Goal: Task Accomplishment & Management: Use online tool/utility

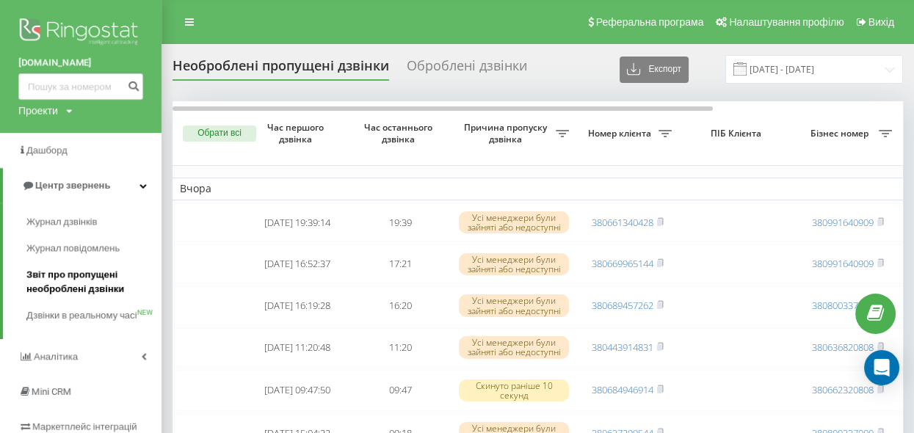
click at [73, 272] on span "Звіт про пропущені необроблені дзвінки" at bounding box center [90, 281] width 128 height 29
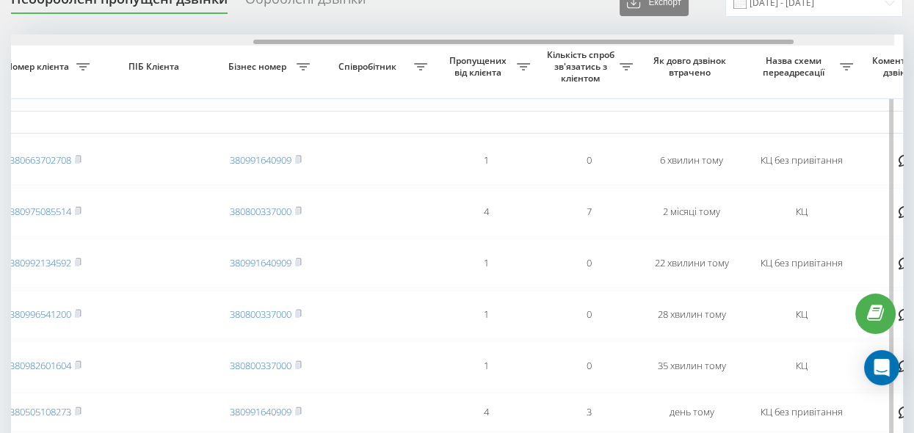
scroll to position [0, 422]
drag, startPoint x: 366, startPoint y: 40, endPoint x: 623, endPoint y: 62, distance: 257.7
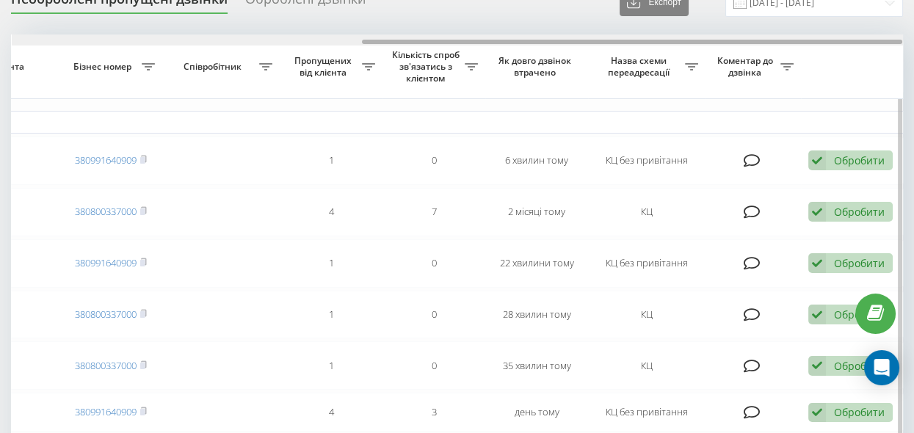
drag, startPoint x: 410, startPoint y: 40, endPoint x: 558, endPoint y: 52, distance: 148.7
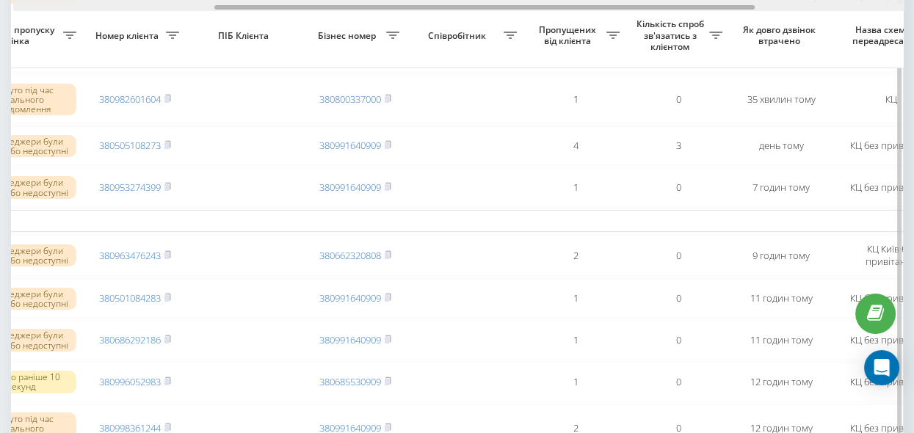
scroll to position [0, 323]
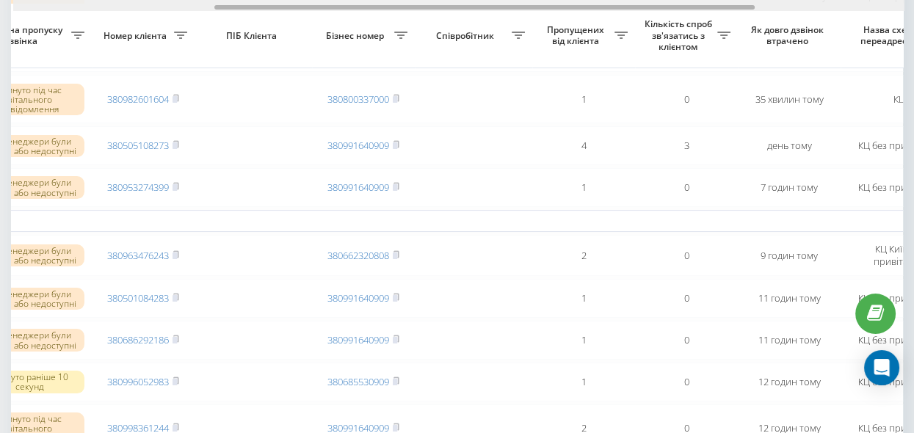
drag, startPoint x: 382, startPoint y: 7, endPoint x: 226, endPoint y: 21, distance: 156.3
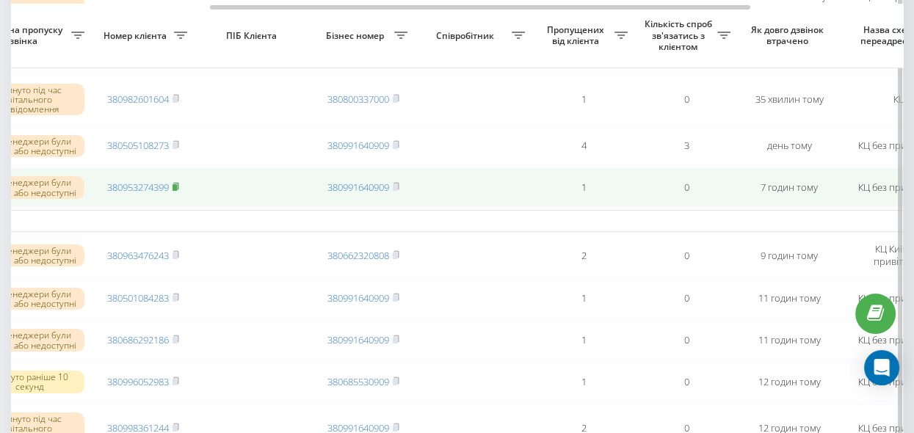
click at [175, 184] on rect at bounding box center [174, 187] width 4 height 7
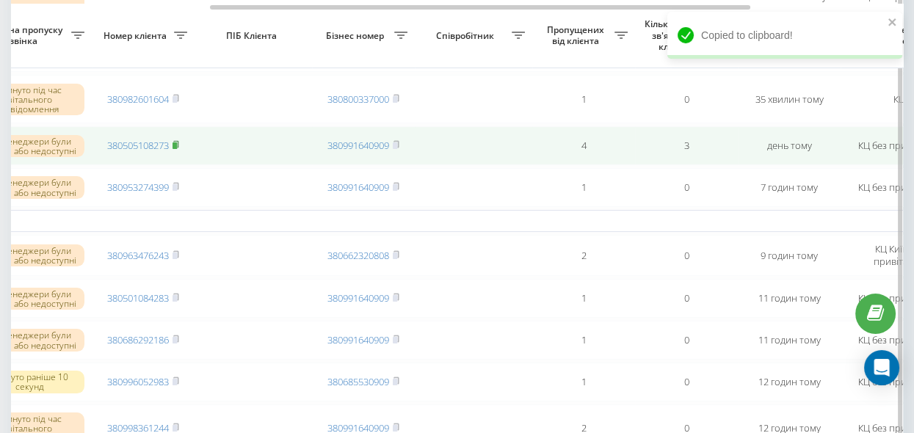
click at [175, 142] on rect at bounding box center [174, 145] width 4 height 7
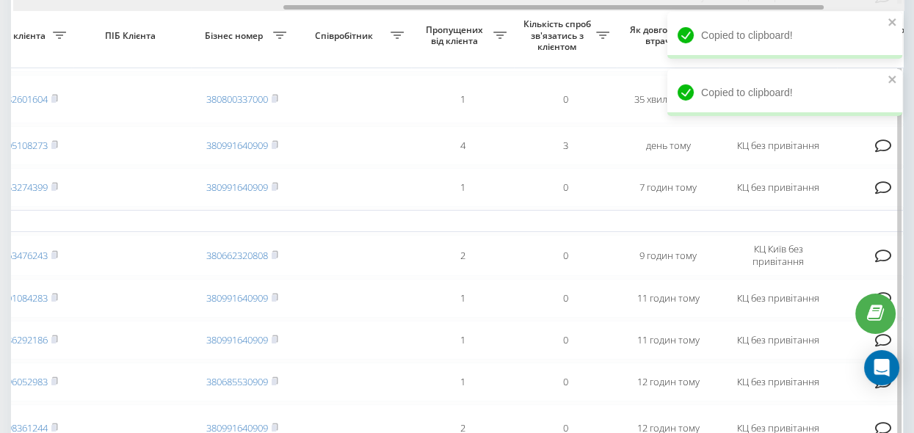
scroll to position [0, 446]
drag, startPoint x: 473, startPoint y: 8, endPoint x: 547, endPoint y: 19, distance: 75.7
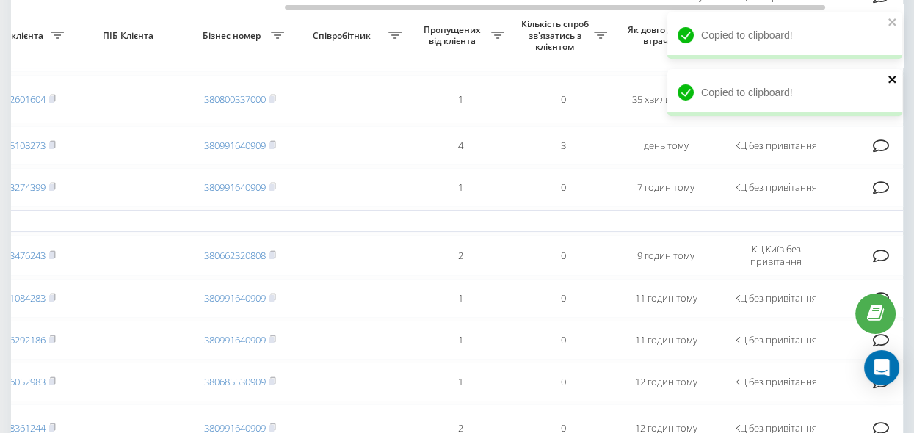
click at [891, 81] on icon "close" at bounding box center [892, 79] width 10 height 12
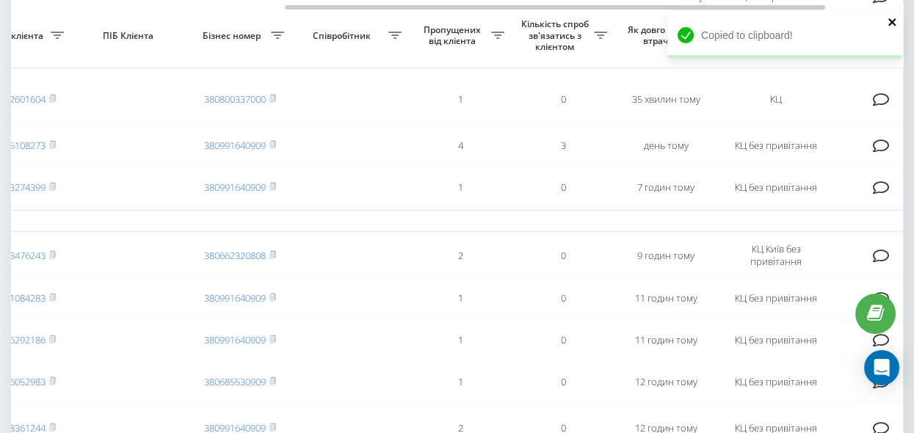
click at [890, 22] on icon "close" at bounding box center [892, 22] width 10 height 12
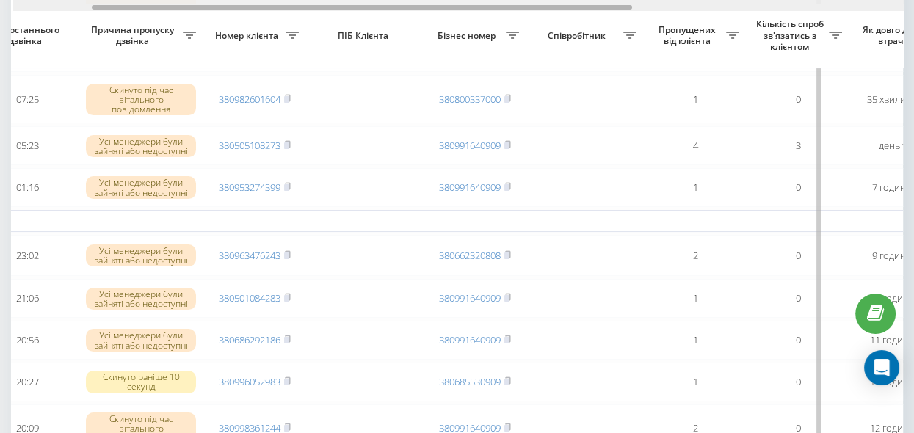
scroll to position [0, 105]
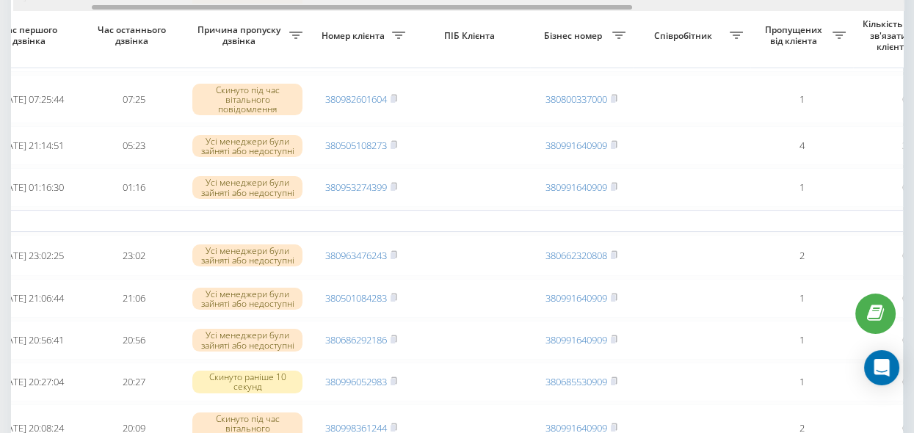
drag, startPoint x: 376, startPoint y: 7, endPoint x: 168, endPoint y: 21, distance: 208.1
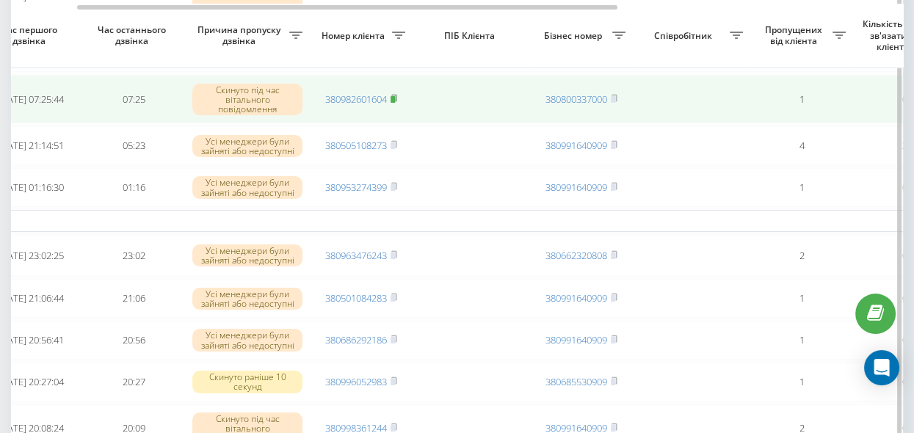
click at [395, 96] on rect at bounding box center [392, 99] width 4 height 7
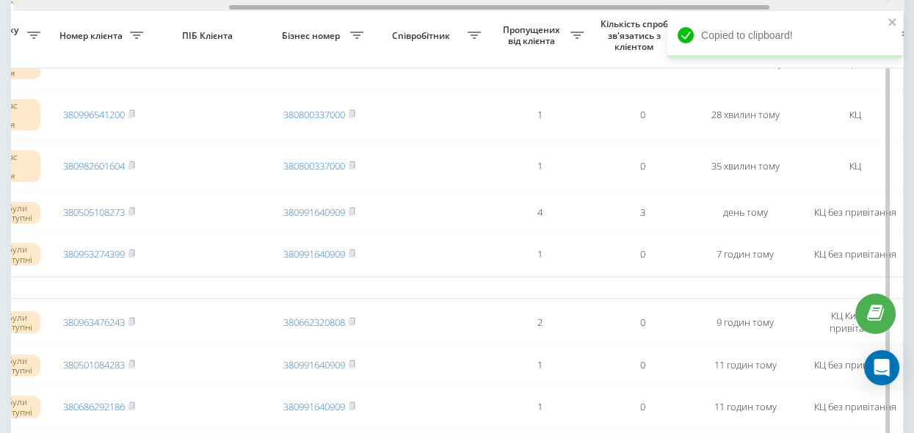
scroll to position [0, 387]
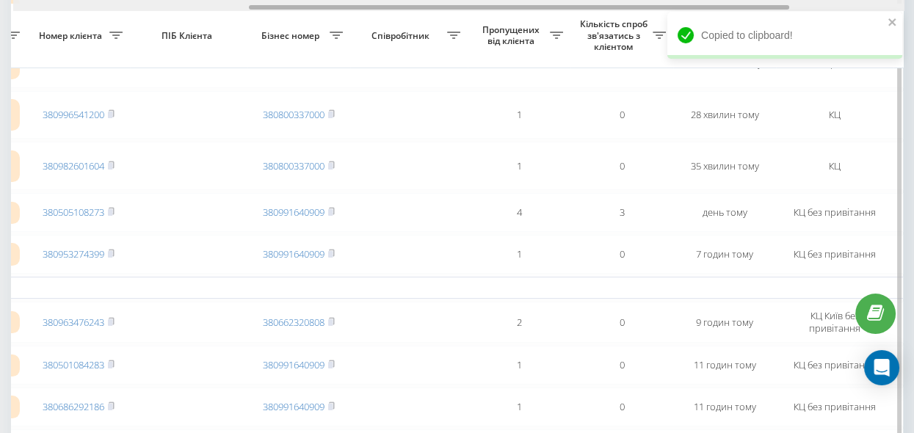
drag, startPoint x: 464, startPoint y: 7, endPoint x: 635, endPoint y: 45, distance: 175.9
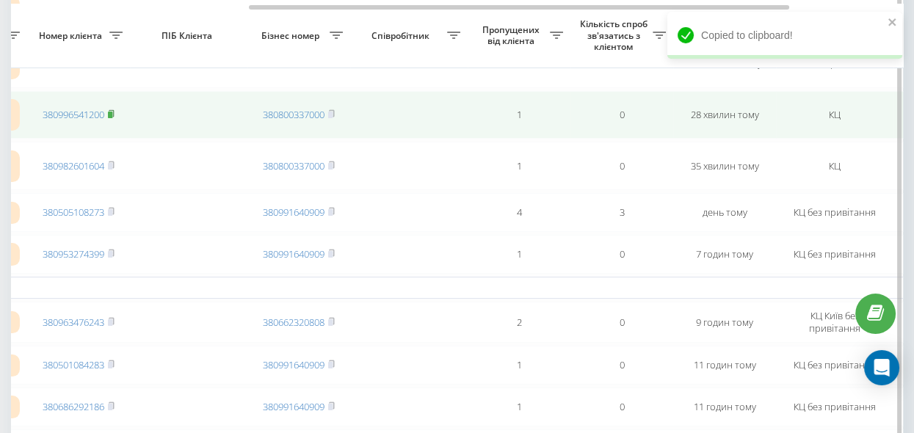
click at [110, 112] on rect at bounding box center [110, 115] width 4 height 7
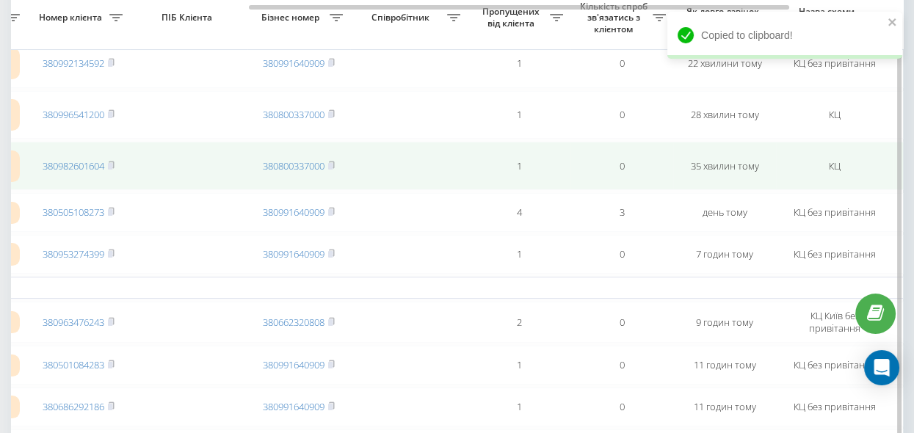
scroll to position [200, 0]
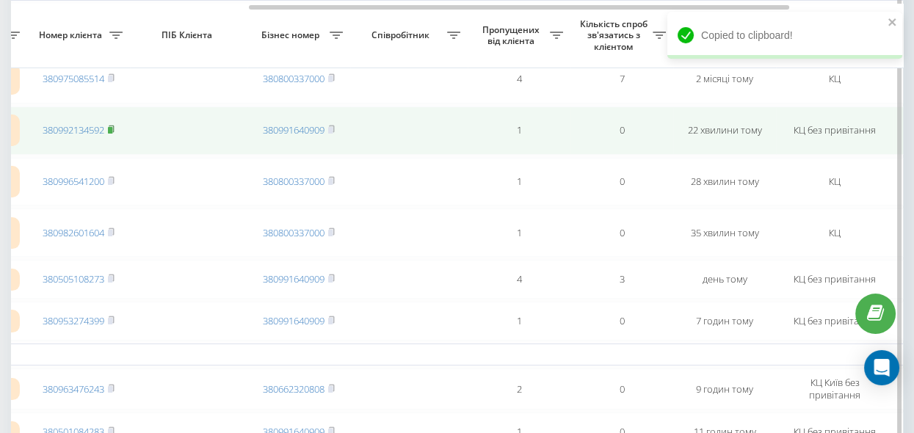
click at [112, 127] on rect at bounding box center [110, 130] width 4 height 7
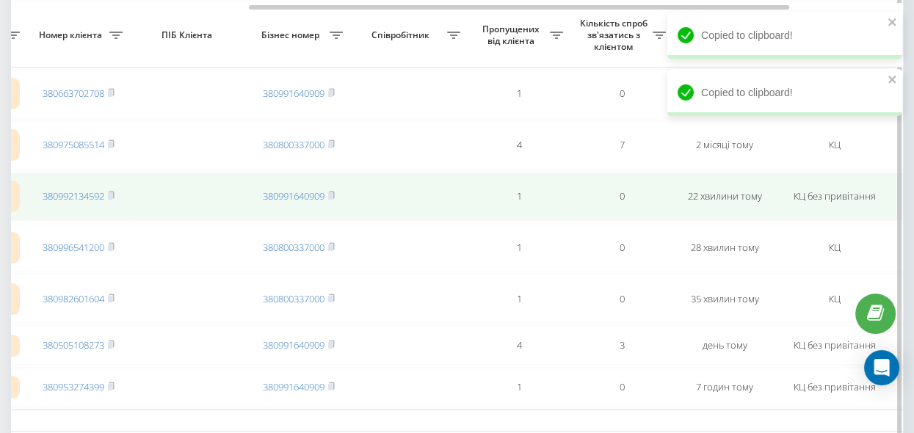
drag, startPoint x: 113, startPoint y: 141, endPoint x: 236, endPoint y: 172, distance: 126.4
click at [112, 142] on rect at bounding box center [110, 145] width 4 height 7
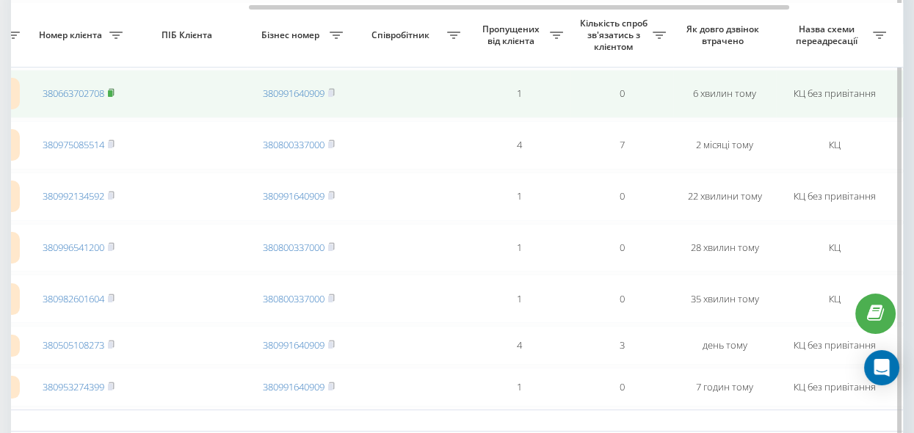
click at [110, 90] on rect at bounding box center [110, 93] width 4 height 7
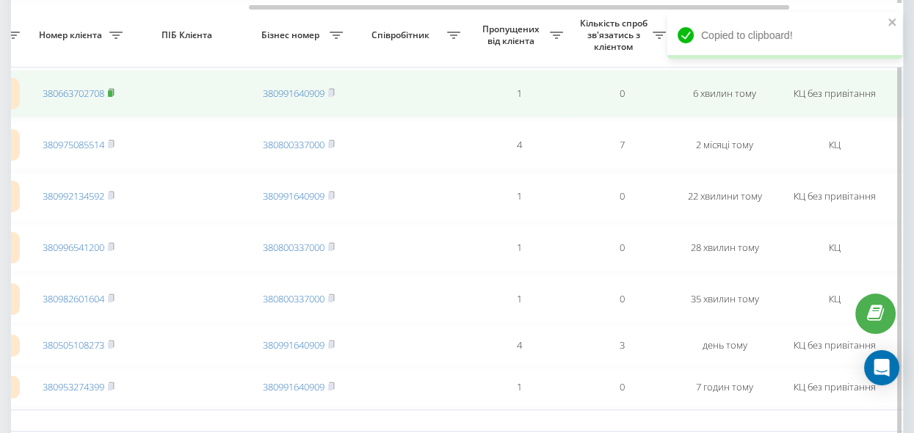
click at [112, 91] on rect at bounding box center [110, 93] width 4 height 7
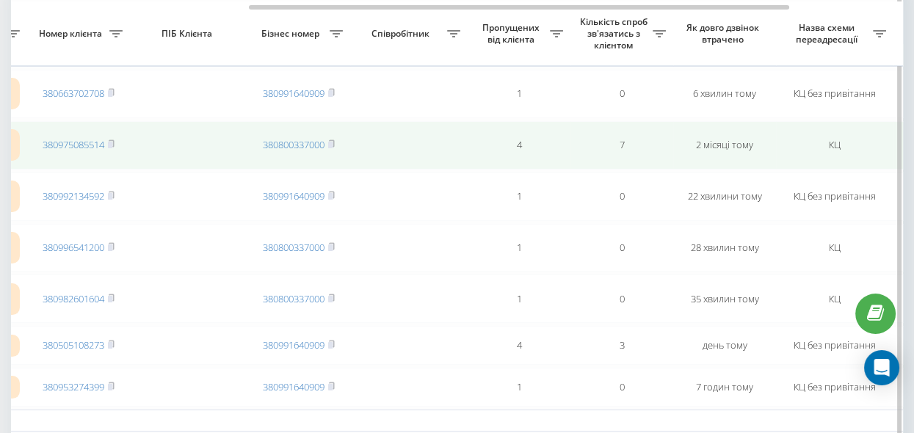
scroll to position [67, 0]
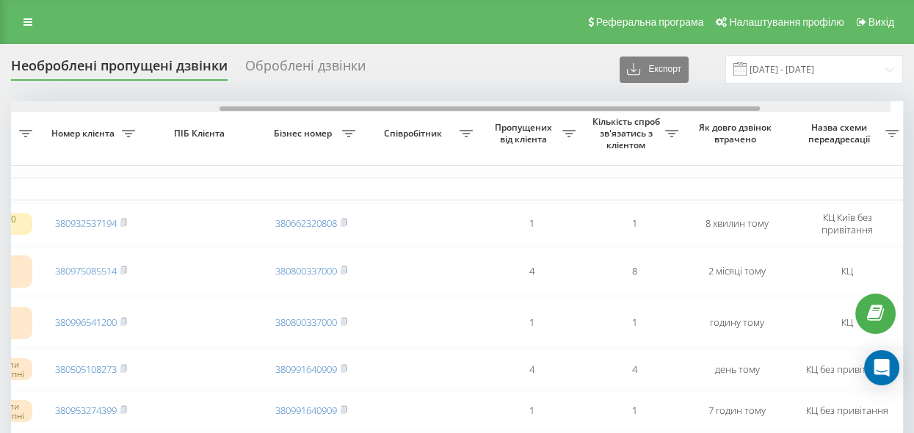
scroll to position [0, 404]
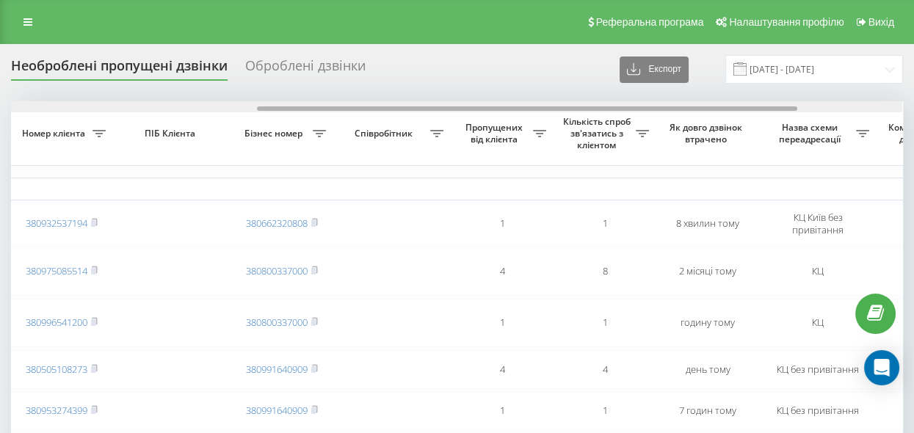
drag, startPoint x: 447, startPoint y: 106, endPoint x: 693, endPoint y: 163, distance: 252.4
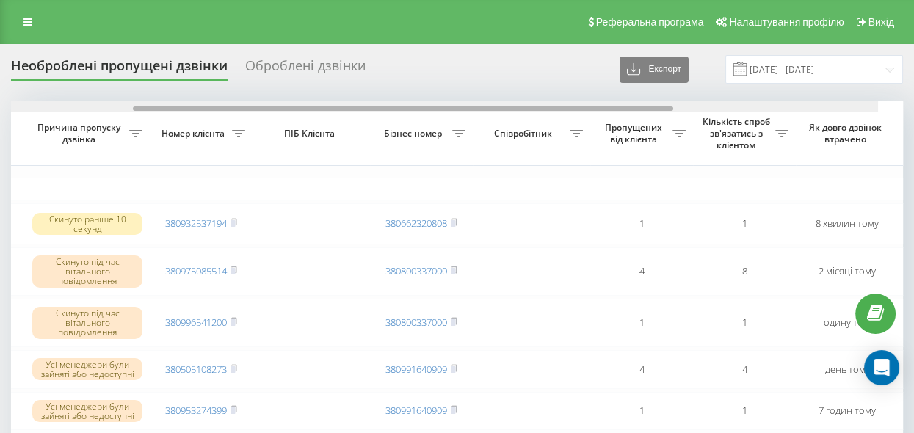
scroll to position [0, 240]
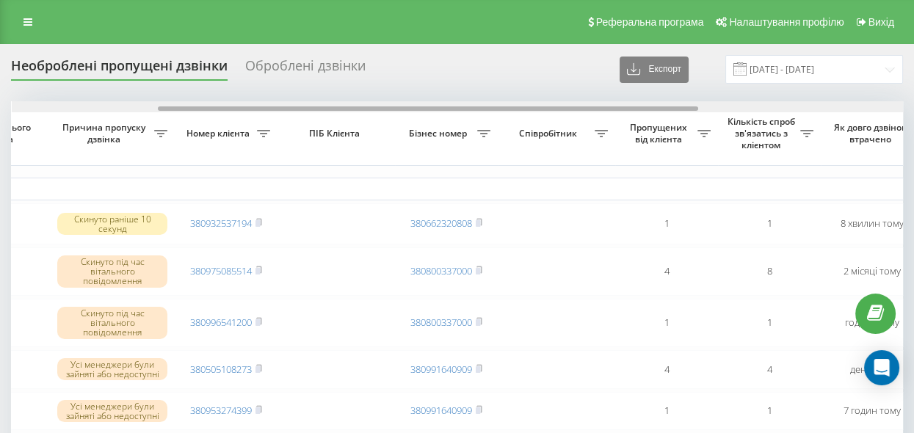
drag, startPoint x: 214, startPoint y: 107, endPoint x: 114, endPoint y: 129, distance: 102.2
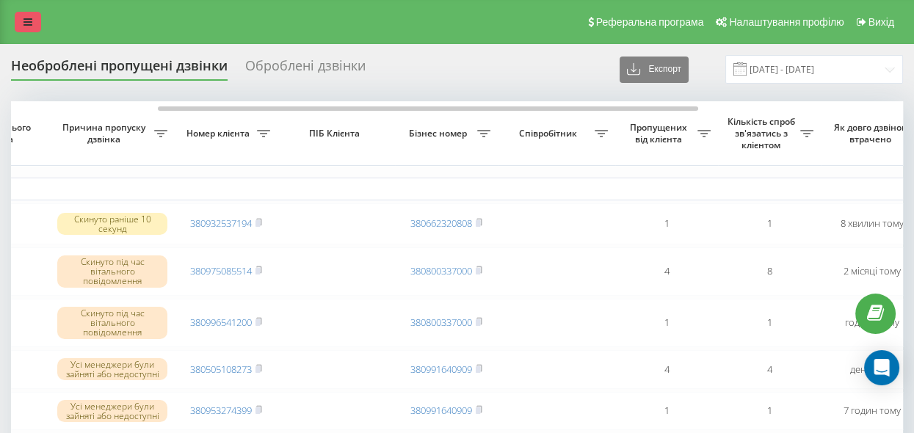
click at [30, 21] on icon at bounding box center [27, 22] width 9 height 10
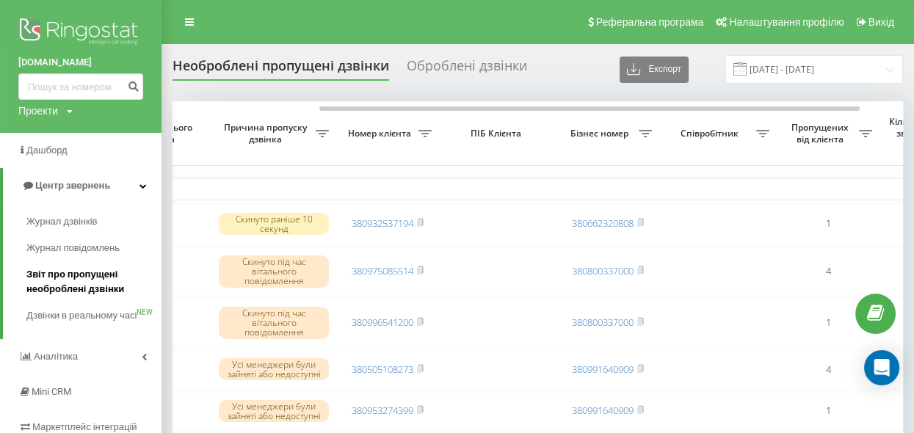
click at [85, 285] on span "Звіт про пропущені необроблені дзвінки" at bounding box center [90, 281] width 128 height 29
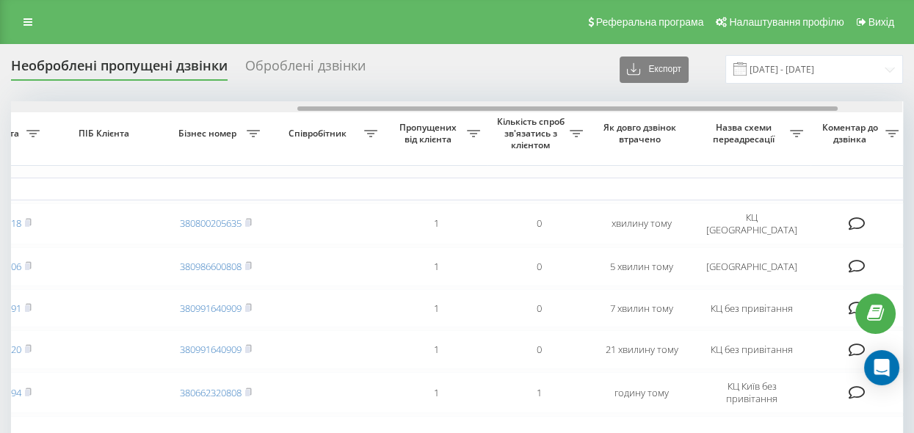
drag, startPoint x: 353, startPoint y: 109, endPoint x: 641, endPoint y: 129, distance: 288.4
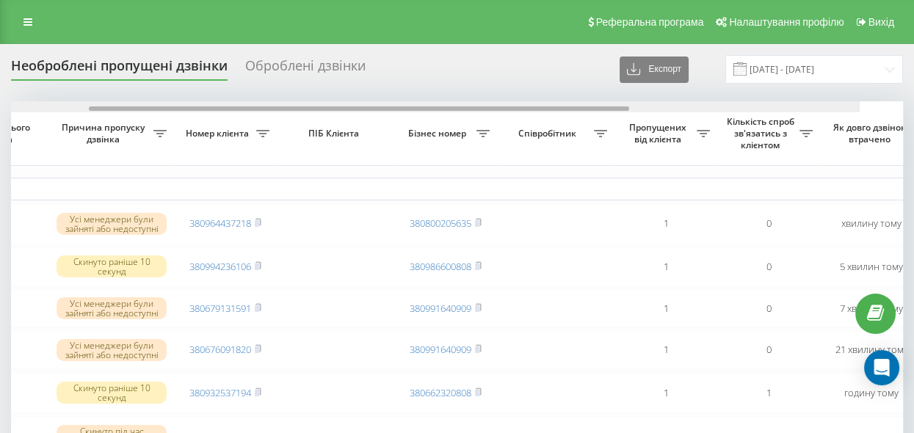
scroll to position [0, 193]
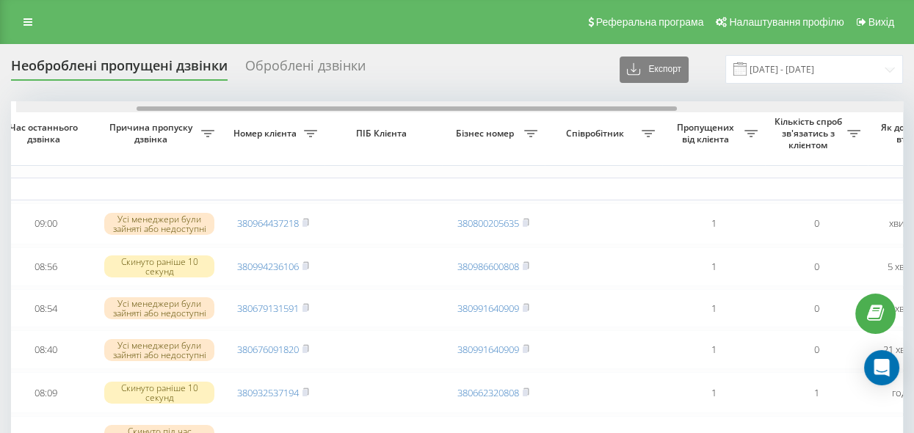
drag, startPoint x: 415, startPoint y: 106, endPoint x: 245, endPoint y: 119, distance: 170.7
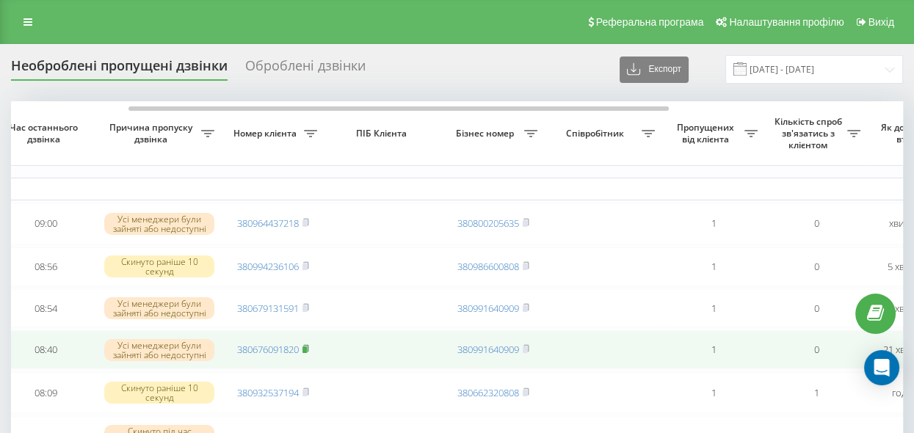
click at [309, 352] on icon at bounding box center [305, 348] width 7 height 9
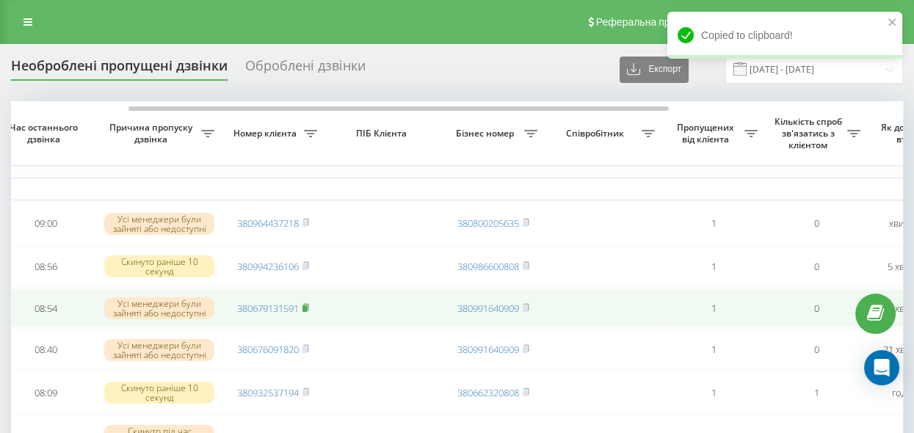
click at [307, 305] on icon at bounding box center [305, 307] width 7 height 9
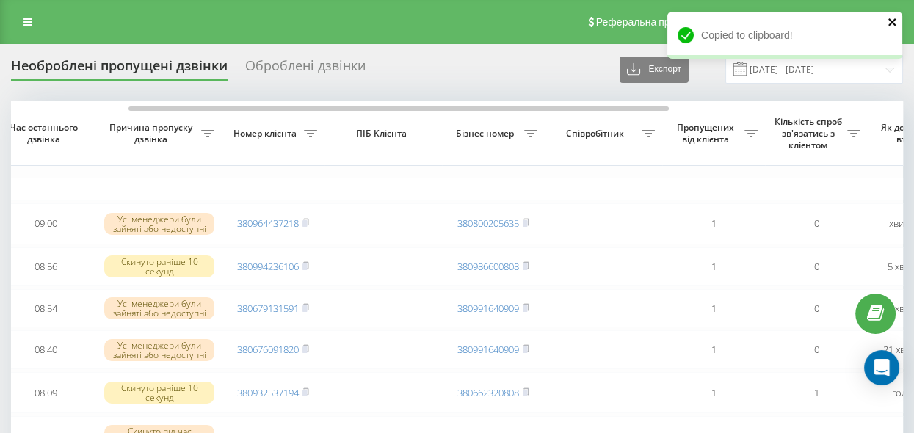
click at [890, 25] on icon "close" at bounding box center [892, 22] width 10 height 12
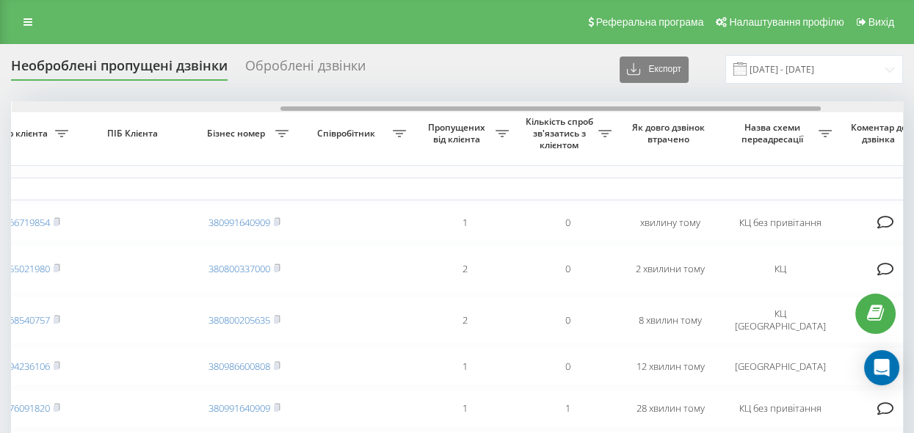
scroll to position [0, 442]
drag, startPoint x: 0, startPoint y: 0, endPoint x: 572, endPoint y: 147, distance: 591.1
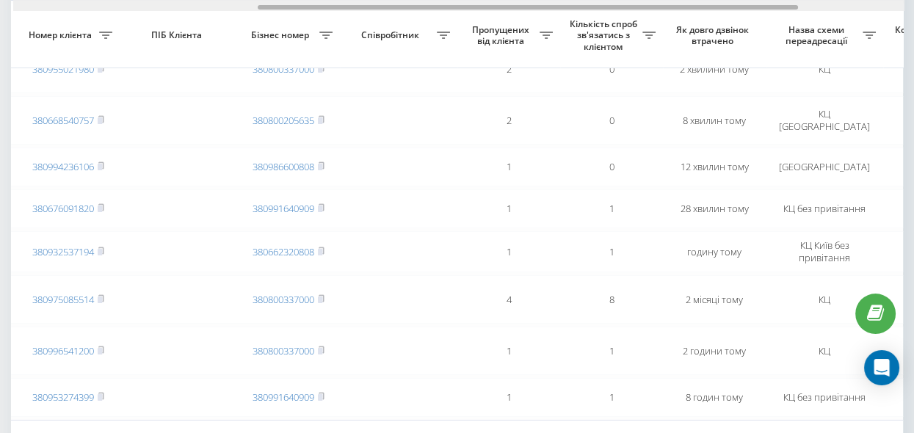
scroll to position [0, 403]
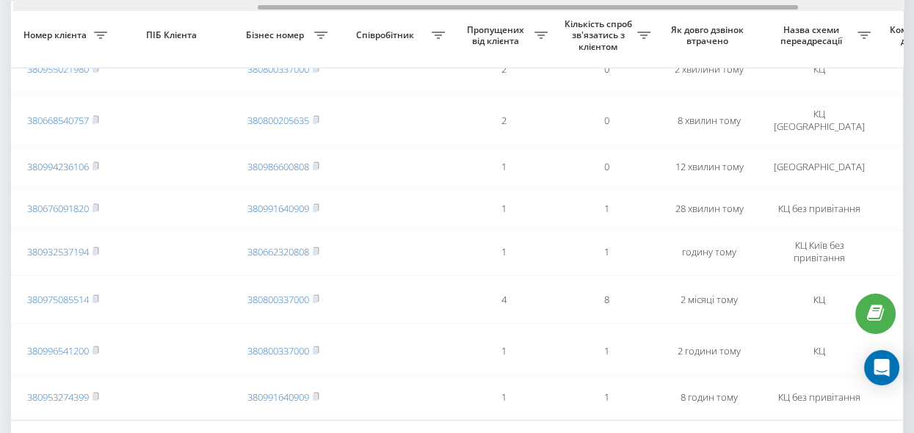
drag, startPoint x: 413, startPoint y: 8, endPoint x: 389, endPoint y: 34, distance: 35.3
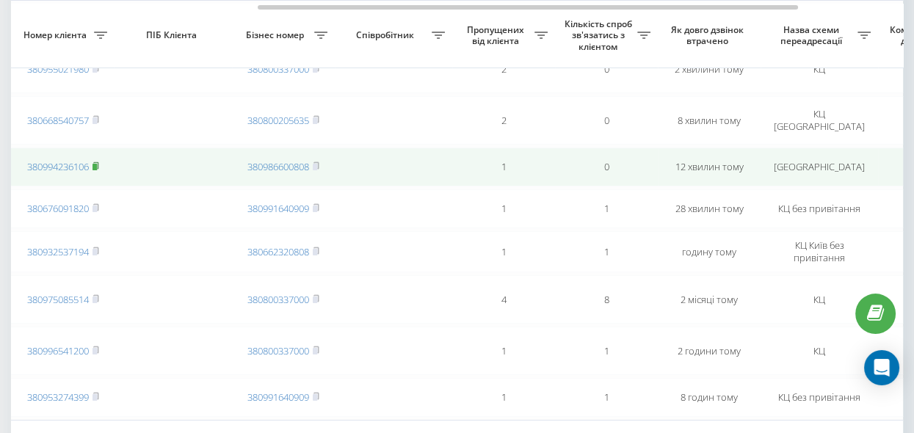
click at [96, 166] on rect at bounding box center [94, 167] width 4 height 7
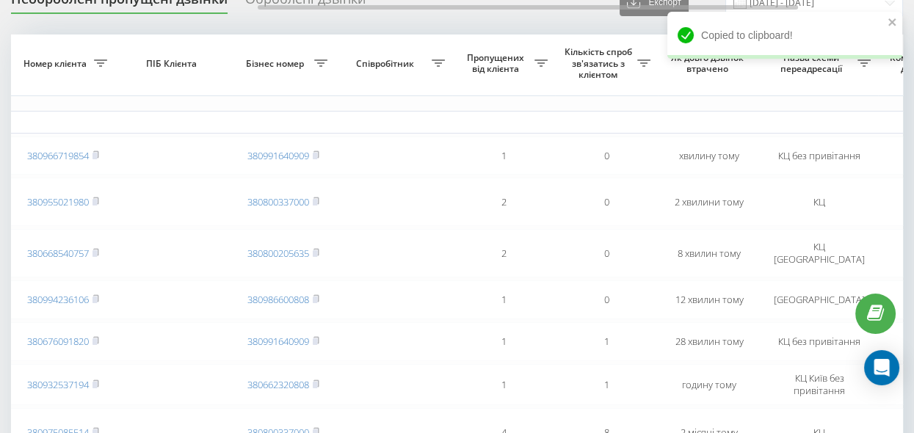
scroll to position [134, 0]
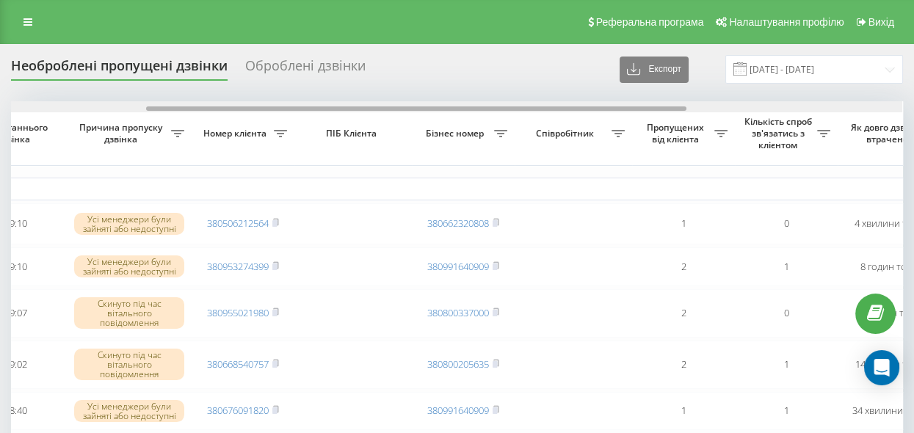
drag, startPoint x: 365, startPoint y: 109, endPoint x: 493, endPoint y: 159, distance: 138.0
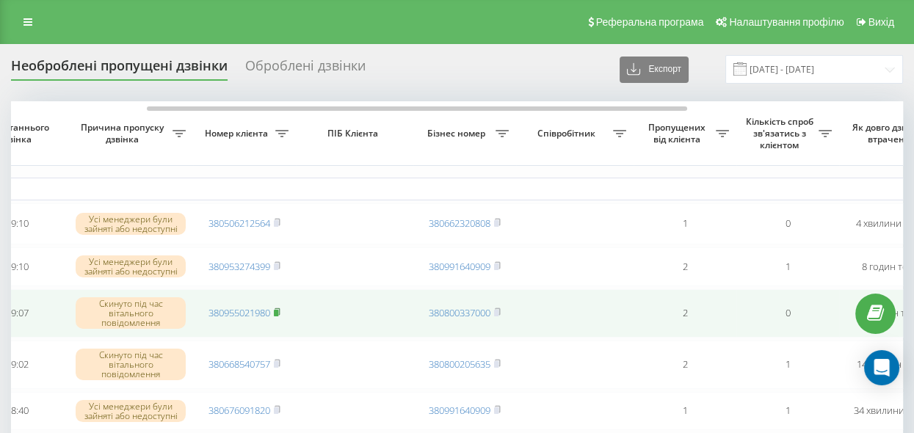
click at [278, 313] on rect at bounding box center [276, 313] width 4 height 7
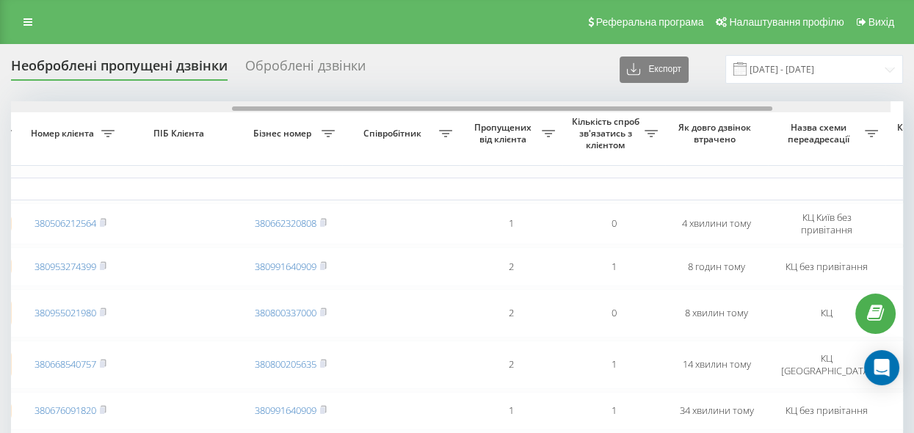
scroll to position [0, 398]
drag, startPoint x: 471, startPoint y: 109, endPoint x: 313, endPoint y: 101, distance: 158.7
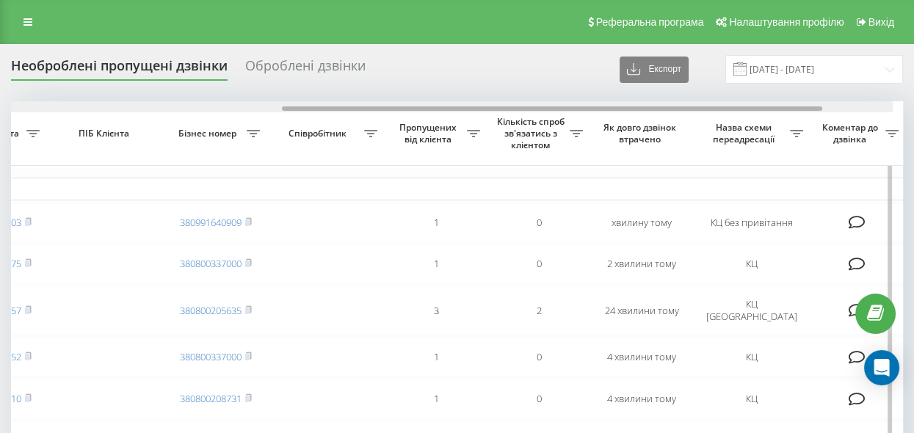
drag, startPoint x: 106, startPoint y: 109, endPoint x: 387, endPoint y: 177, distance: 289.8
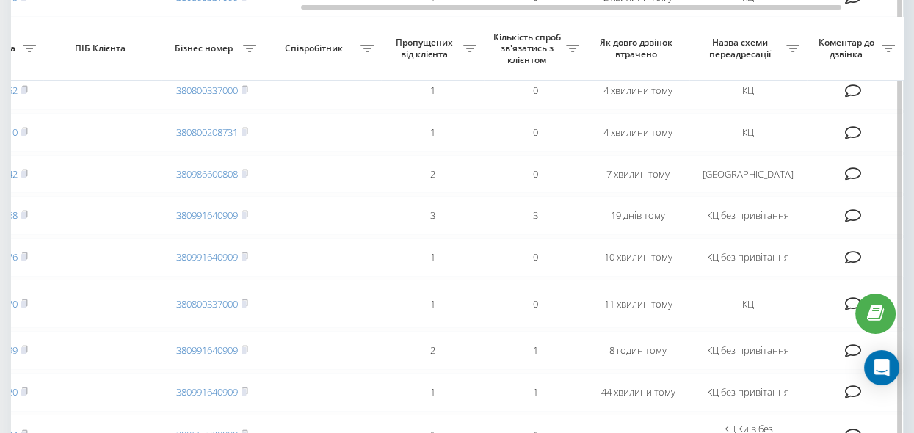
scroll to position [400, 0]
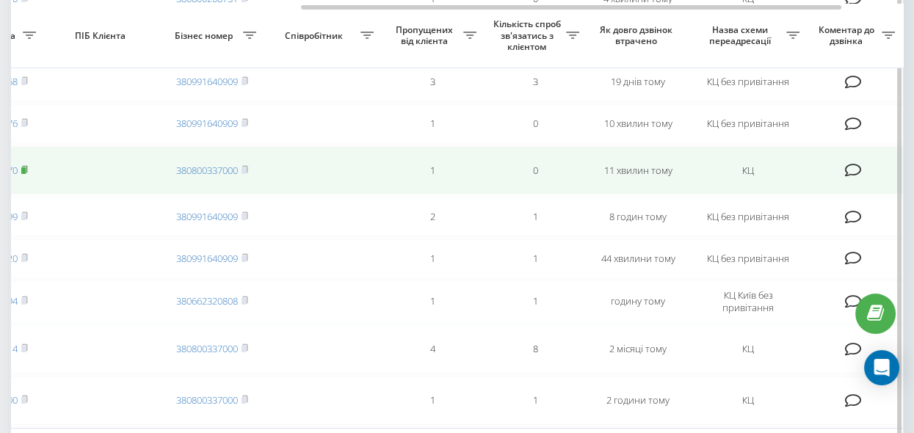
click at [26, 174] on rect at bounding box center [23, 170] width 4 height 7
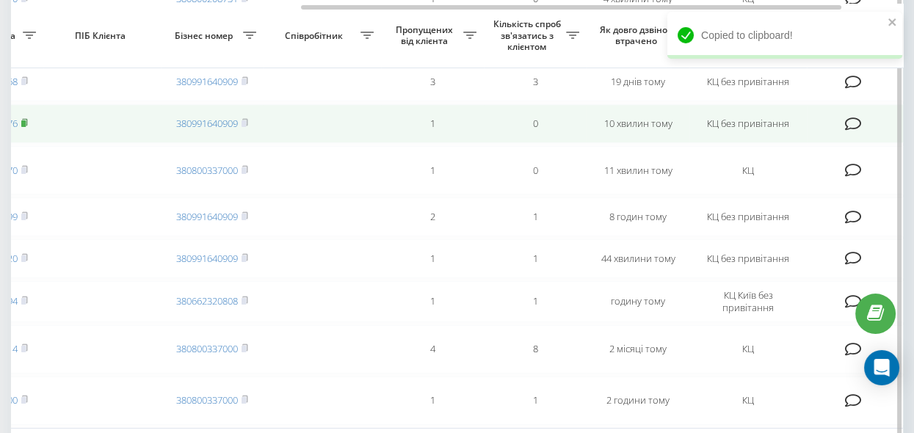
click at [26, 127] on rect at bounding box center [23, 123] width 4 height 7
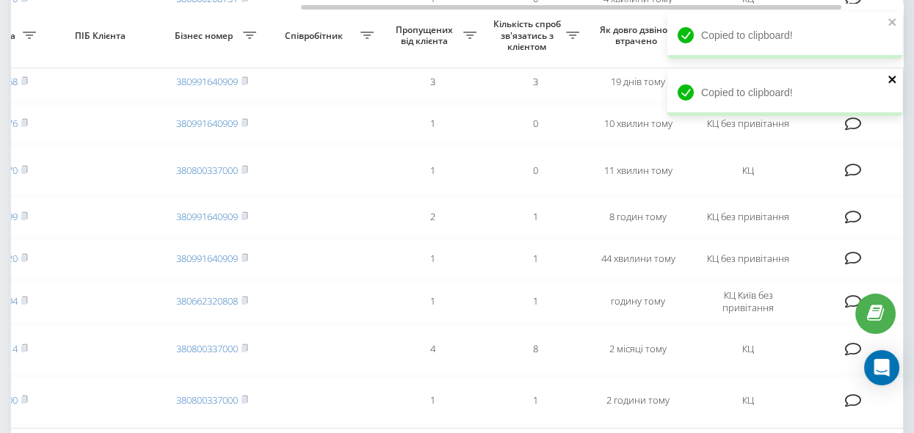
click at [889, 78] on icon "close" at bounding box center [892, 79] width 10 height 12
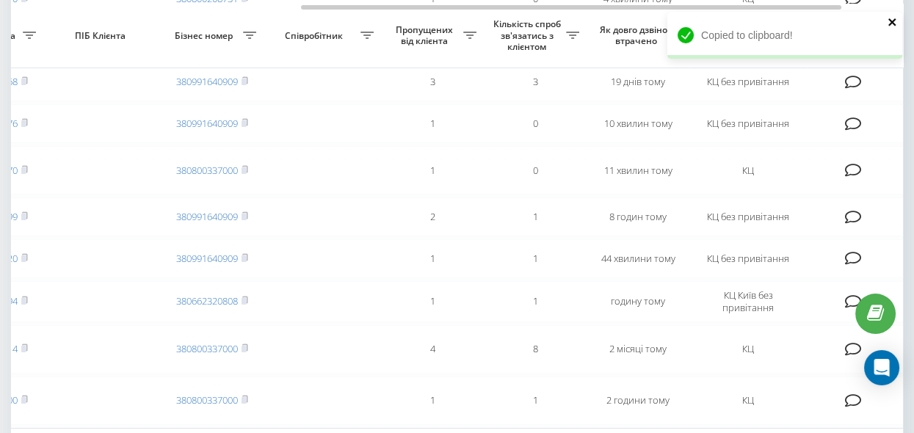
click at [888, 23] on icon "close" at bounding box center [892, 22] width 10 height 12
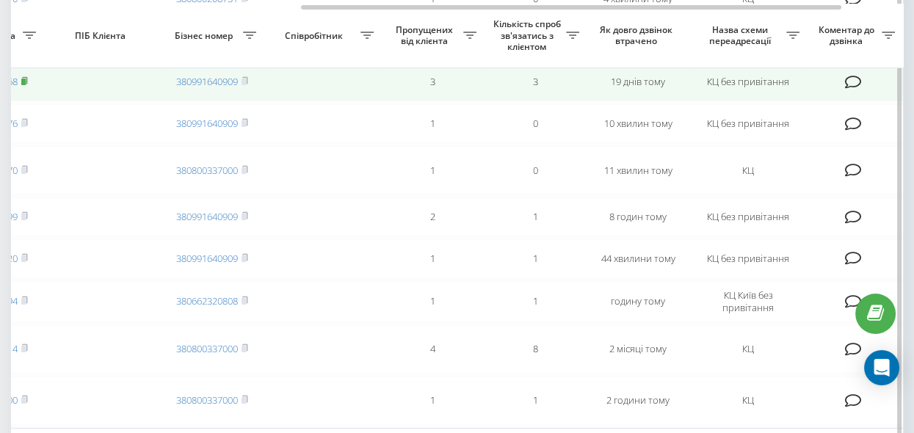
click at [26, 85] on rect at bounding box center [23, 82] width 4 height 7
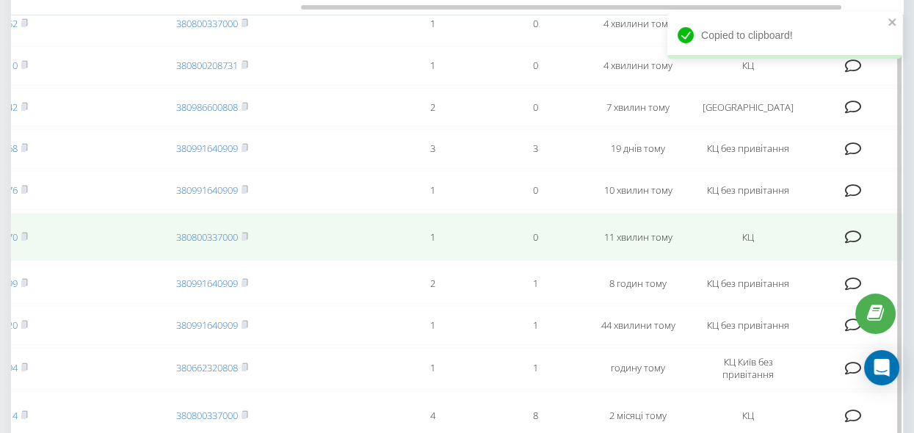
scroll to position [266, 0]
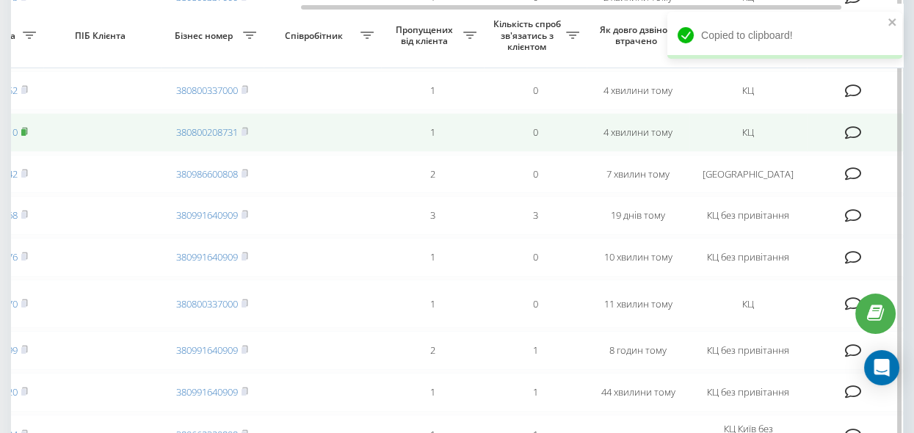
click at [26, 135] on rect at bounding box center [23, 132] width 4 height 7
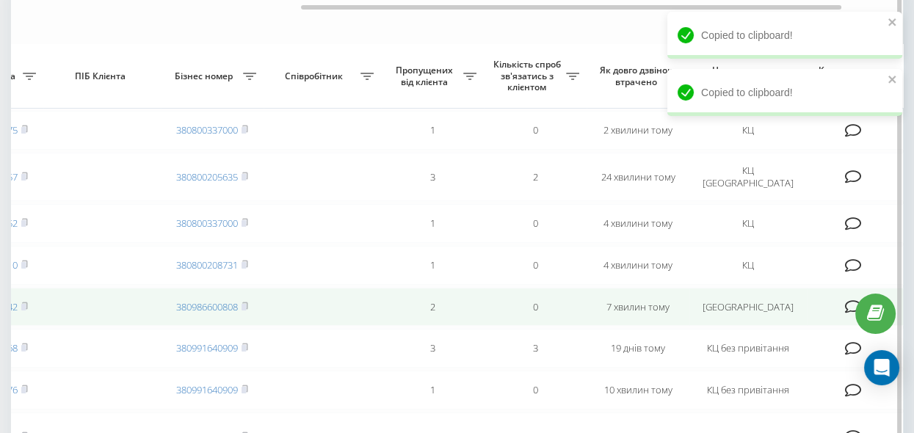
scroll to position [200, 0]
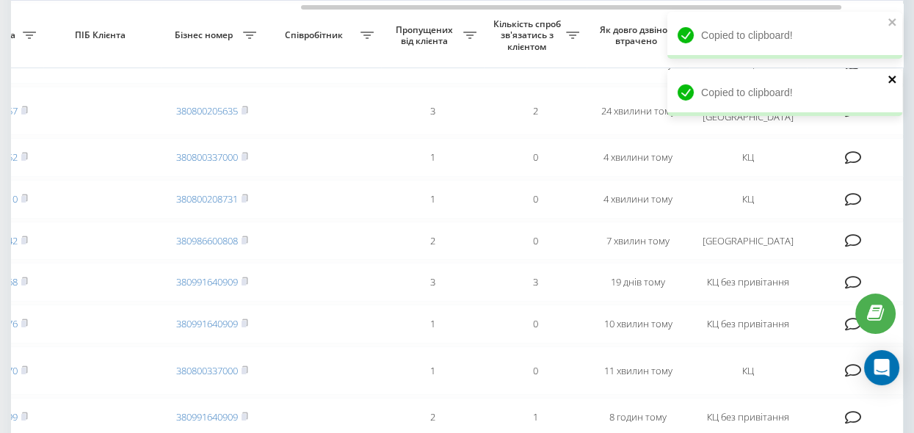
click at [892, 79] on icon "close" at bounding box center [891, 79] width 7 height 7
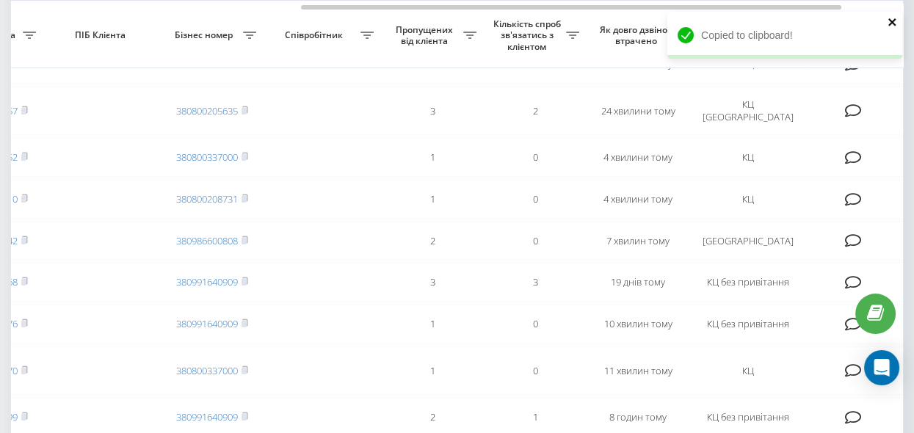
click at [891, 21] on icon "close" at bounding box center [891, 21] width 7 height 7
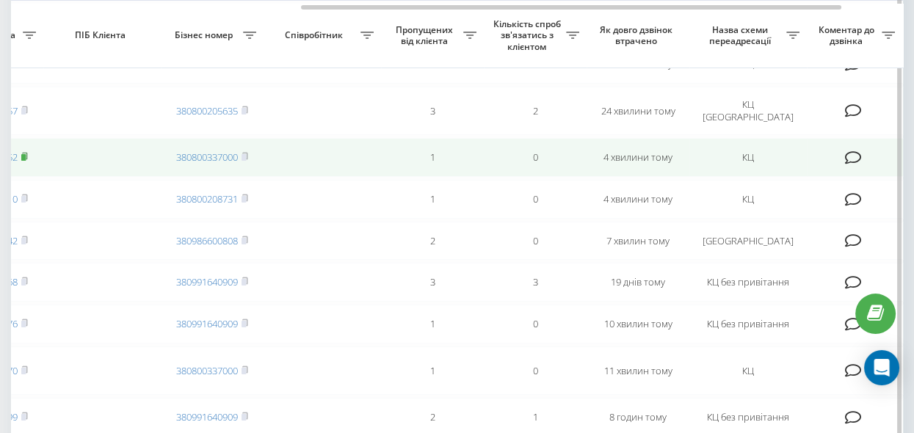
click at [26, 156] on icon at bounding box center [24, 156] width 7 height 9
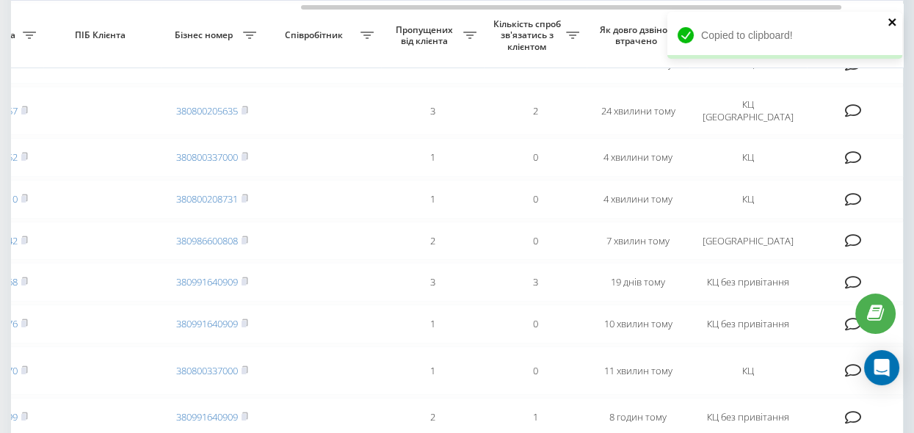
click at [889, 20] on icon "close" at bounding box center [891, 21] width 7 height 7
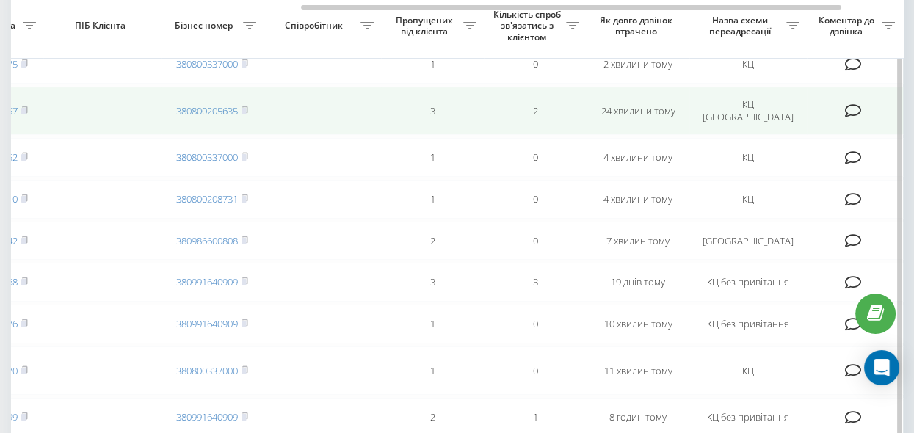
scroll to position [134, 0]
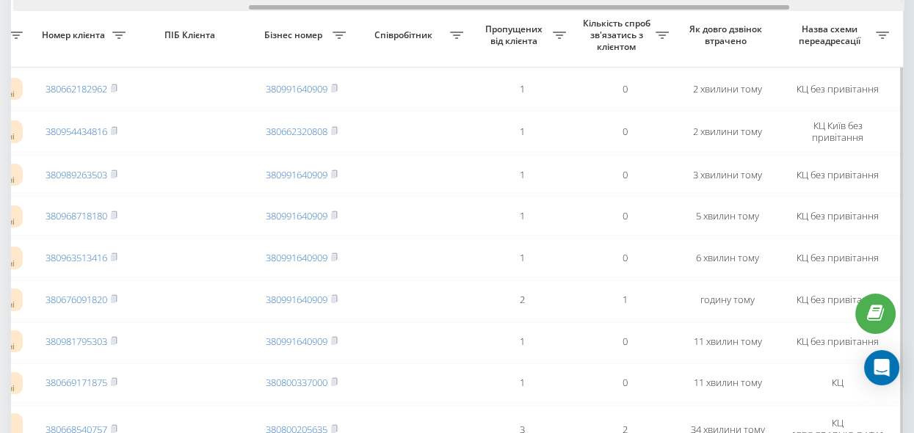
scroll to position [0, 387]
drag, startPoint x: 290, startPoint y: 7, endPoint x: 525, endPoint y: 39, distance: 237.7
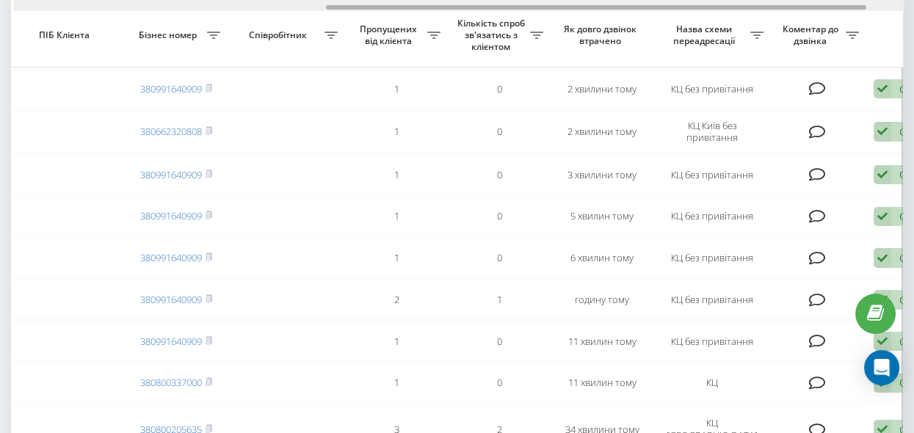
scroll to position [0, 514]
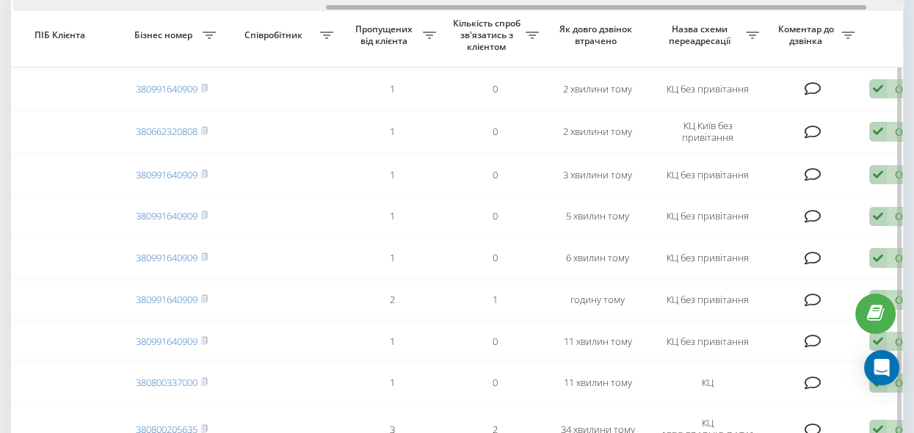
drag, startPoint x: 324, startPoint y: 6, endPoint x: 401, endPoint y: 15, distance: 77.6
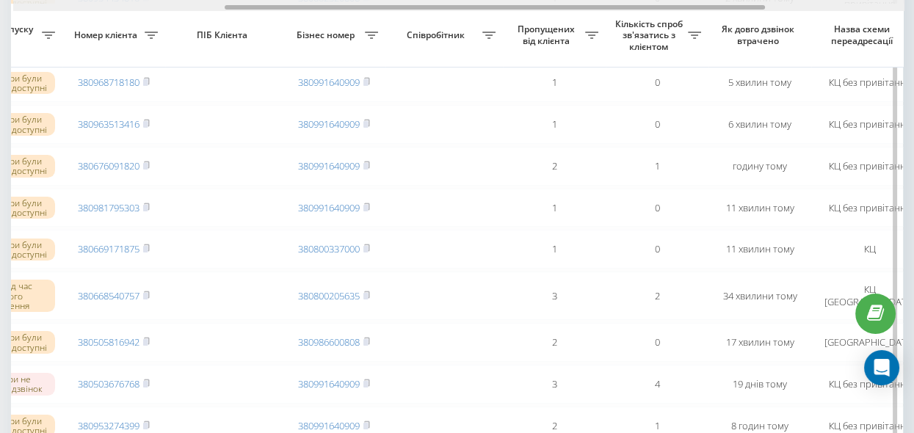
scroll to position [0, 348]
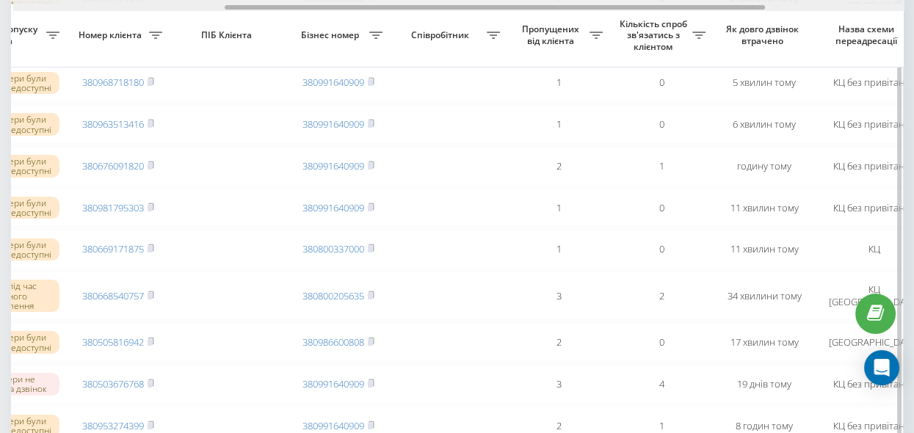
drag, startPoint x: 373, startPoint y: 5, endPoint x: 272, endPoint y: 9, distance: 101.3
click at [272, 9] on div at bounding box center [495, 7] width 540 height 4
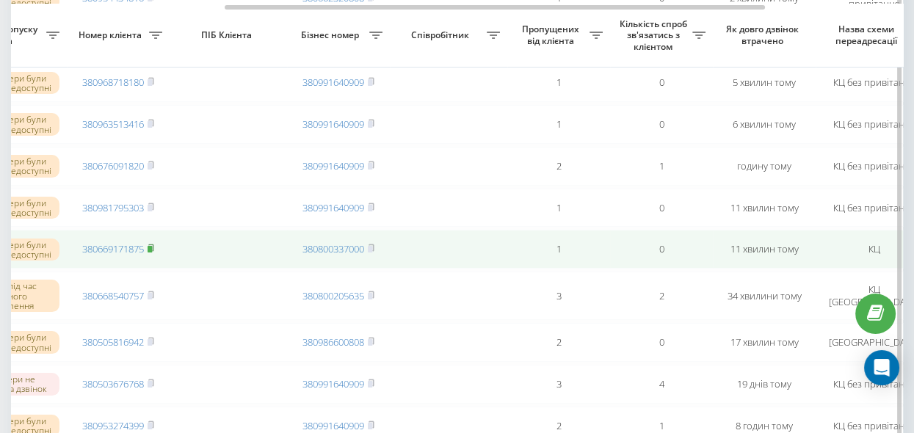
click at [152, 252] on rect at bounding box center [149, 249] width 4 height 7
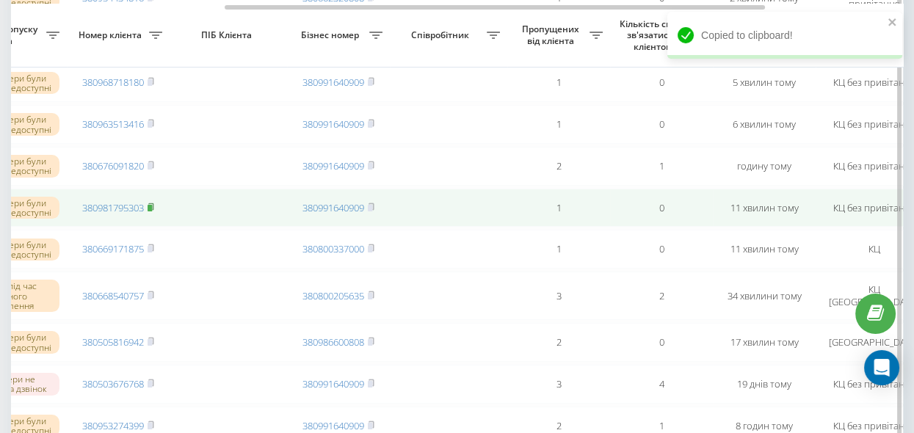
click at [152, 211] on rect at bounding box center [149, 208] width 4 height 7
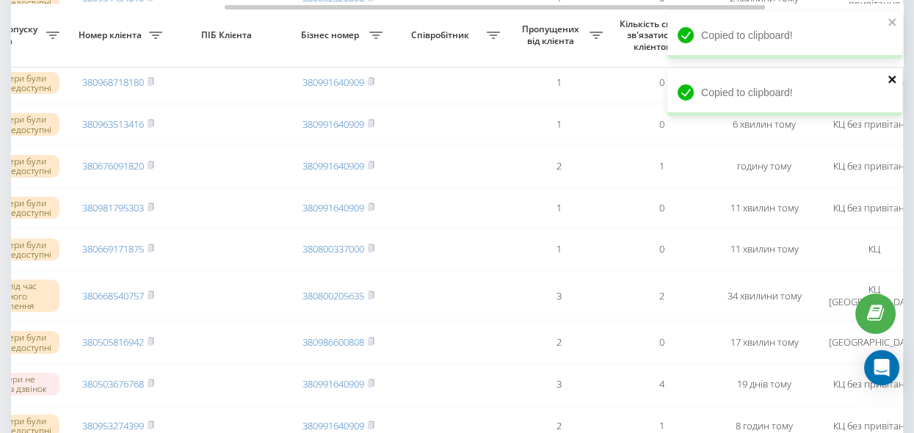
drag, startPoint x: 892, startPoint y: 79, endPoint x: 892, endPoint y: 53, distance: 25.7
click at [892, 79] on icon "close" at bounding box center [891, 79] width 7 height 7
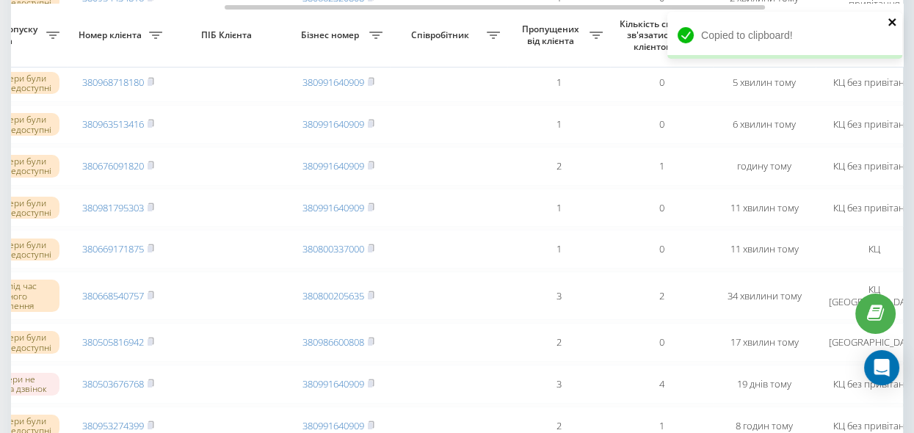
click at [891, 21] on icon "close" at bounding box center [891, 21] width 7 height 7
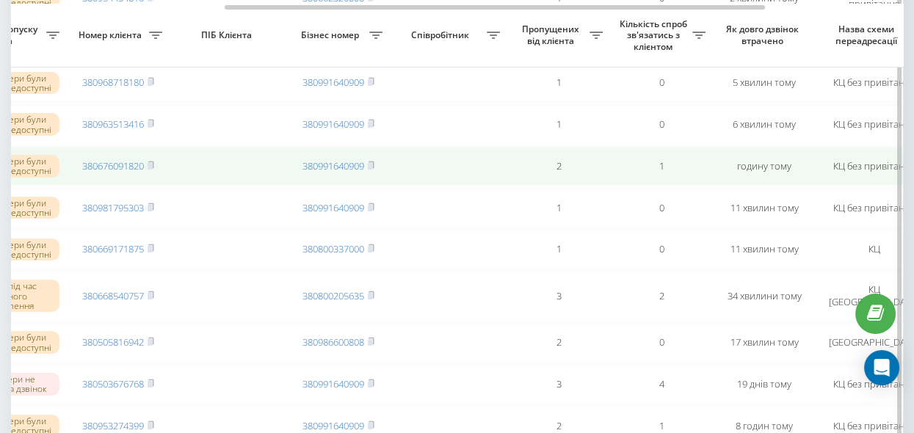
drag, startPoint x: 152, startPoint y: 126, endPoint x: 282, endPoint y: 154, distance: 132.8
click at [152, 126] on rect at bounding box center [149, 124] width 4 height 7
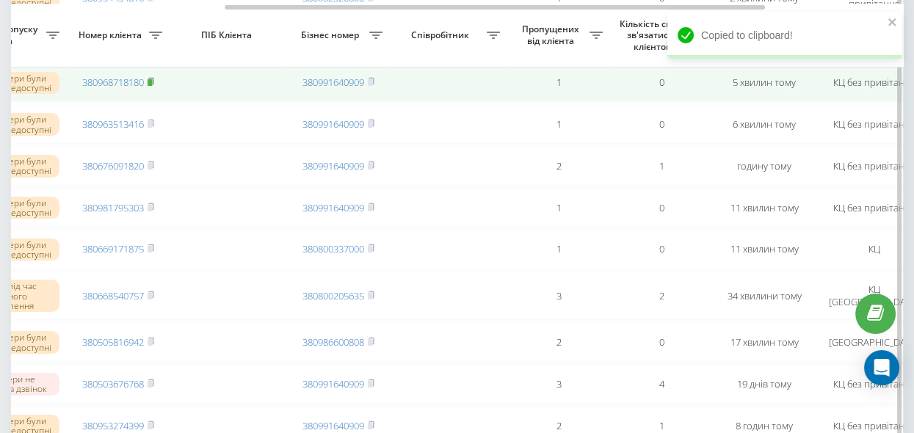
click at [154, 84] on icon at bounding box center [150, 81] width 7 height 9
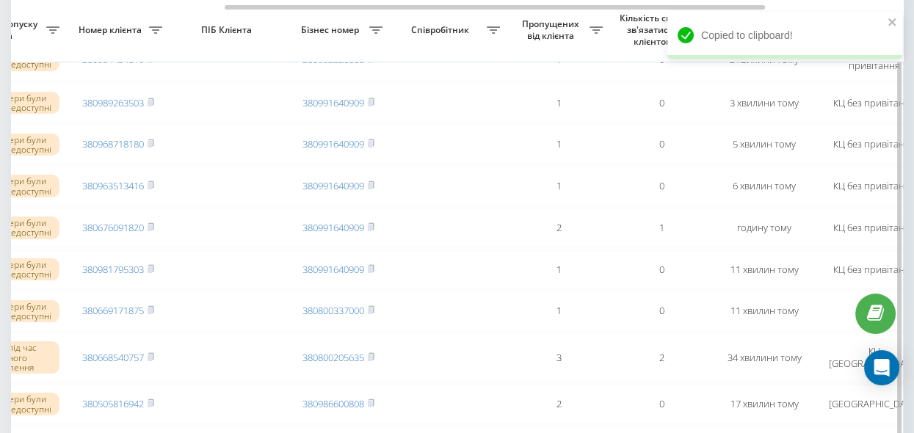
scroll to position [200, 0]
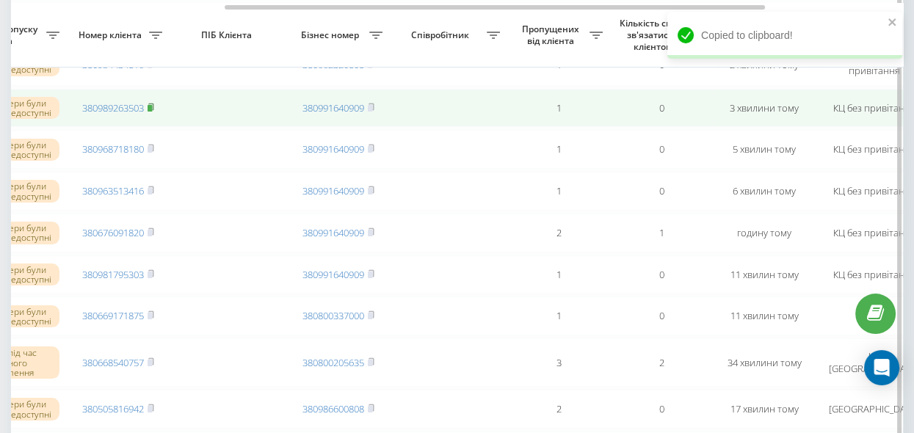
click at [151, 107] on rect at bounding box center [149, 107] width 4 height 7
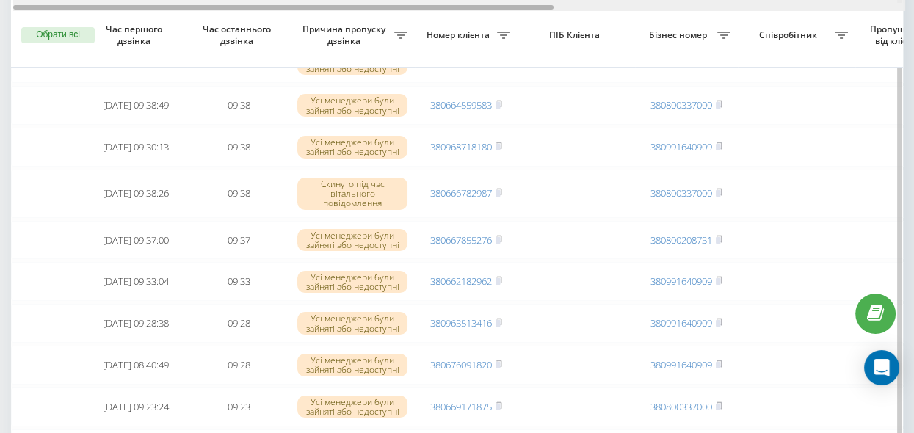
scroll to position [0, 575]
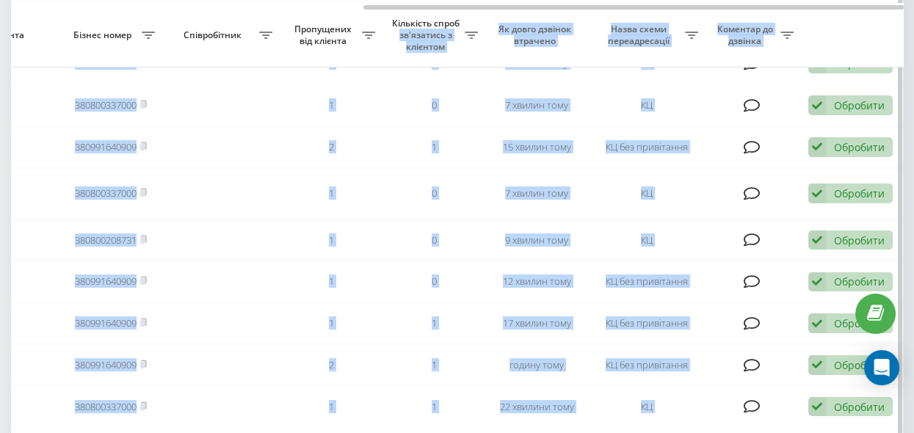
drag, startPoint x: 343, startPoint y: 3, endPoint x: 471, endPoint y: 21, distance: 129.7
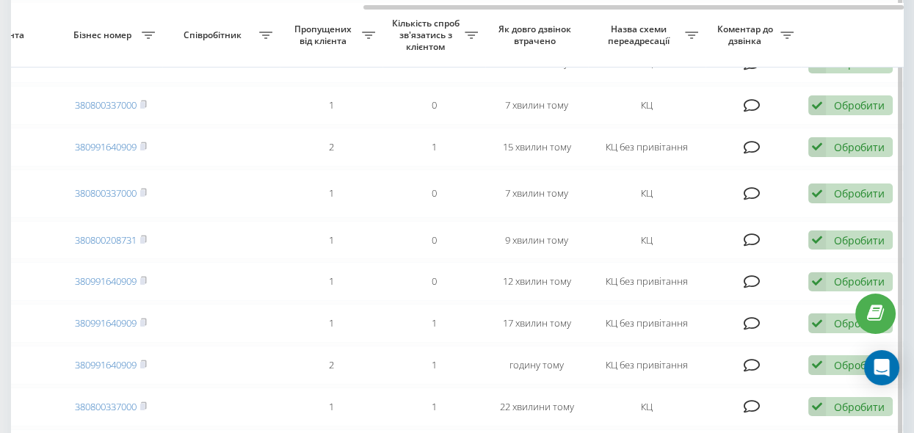
click at [349, 12] on th "Пропущених від клієнта" at bounding box center [331, 35] width 103 height 65
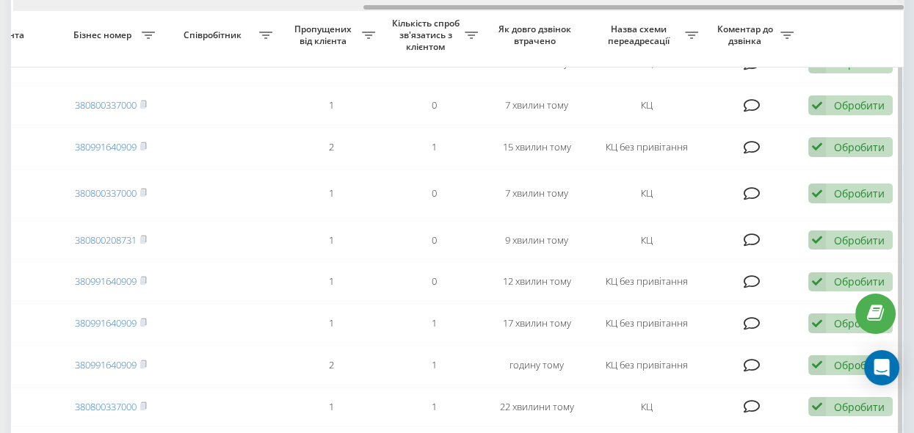
drag, startPoint x: 382, startPoint y: 8, endPoint x: 406, endPoint y: 11, distance: 24.4
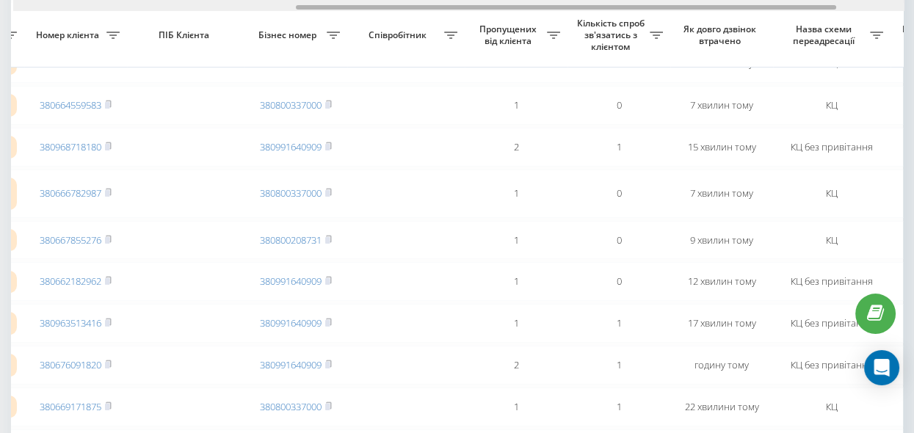
scroll to position [0, 367]
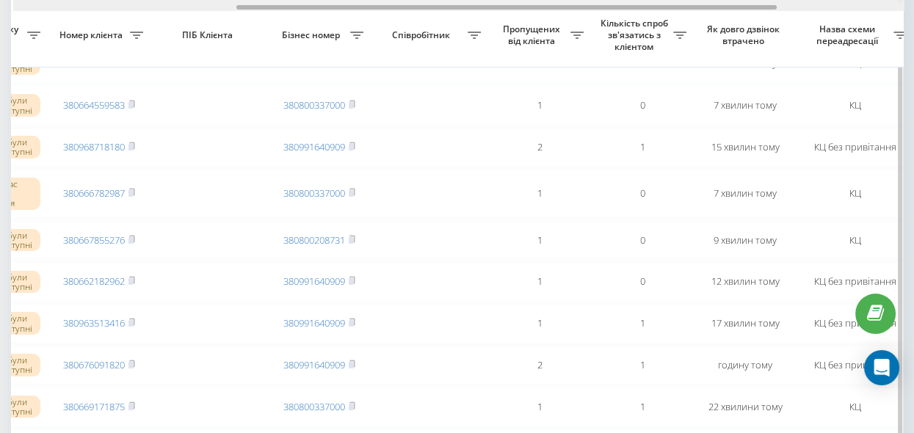
drag, startPoint x: 369, startPoint y: 6, endPoint x: 242, endPoint y: 3, distance: 127.0
click at [242, 3] on div at bounding box center [458, 5] width 891 height 11
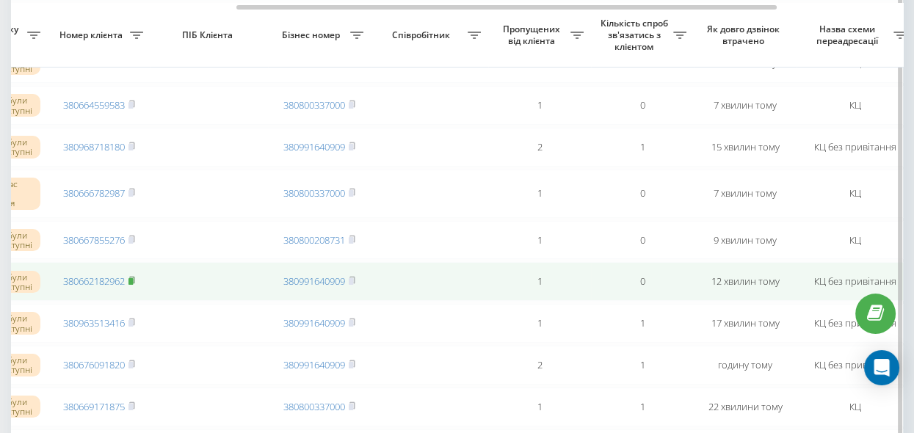
click at [133, 285] on rect at bounding box center [130, 281] width 4 height 7
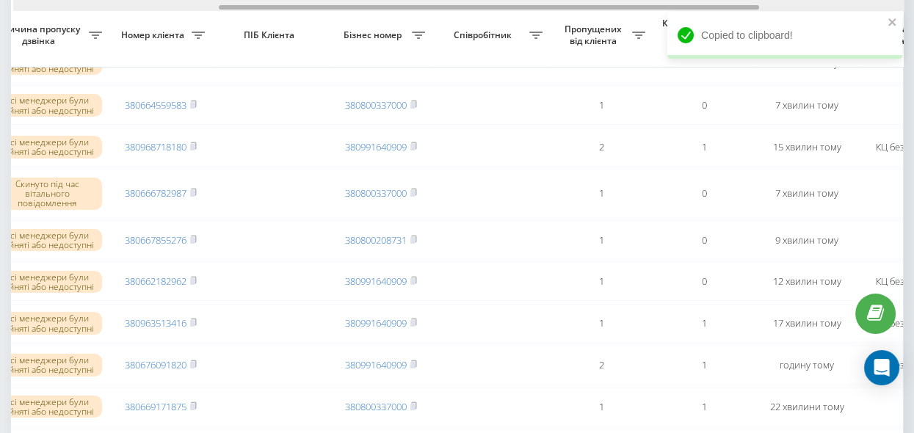
scroll to position [0, 292]
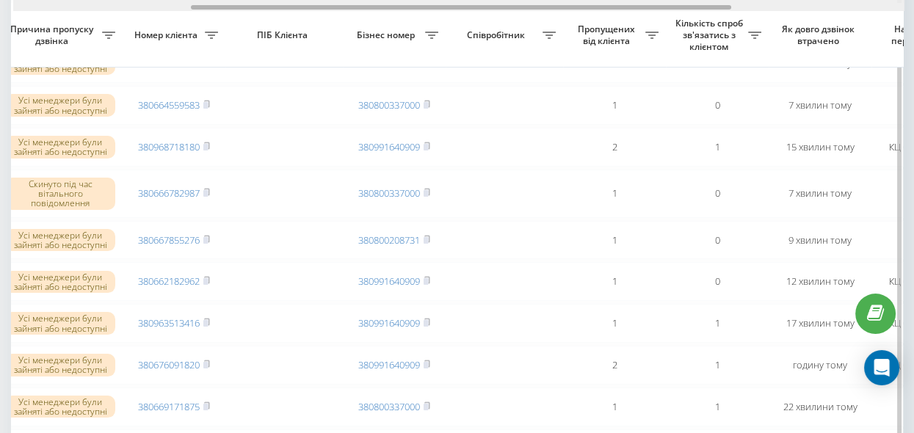
drag, startPoint x: 434, startPoint y: 7, endPoint x: 389, endPoint y: 21, distance: 47.6
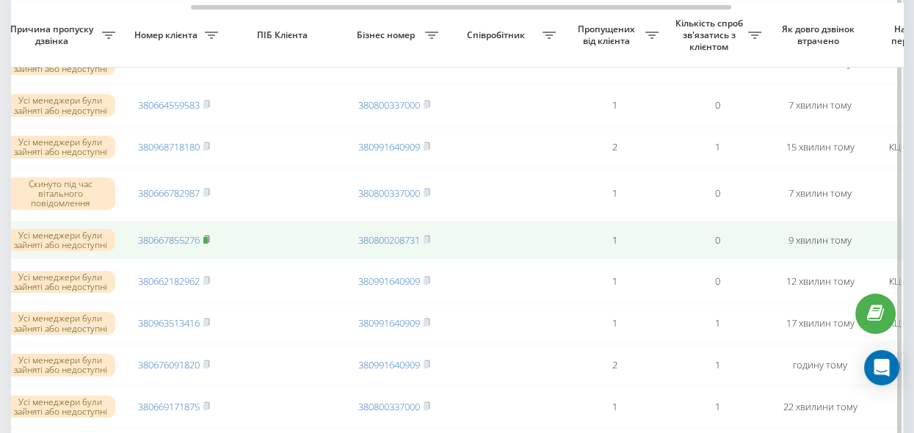
click at [207, 244] on rect at bounding box center [205, 240] width 4 height 7
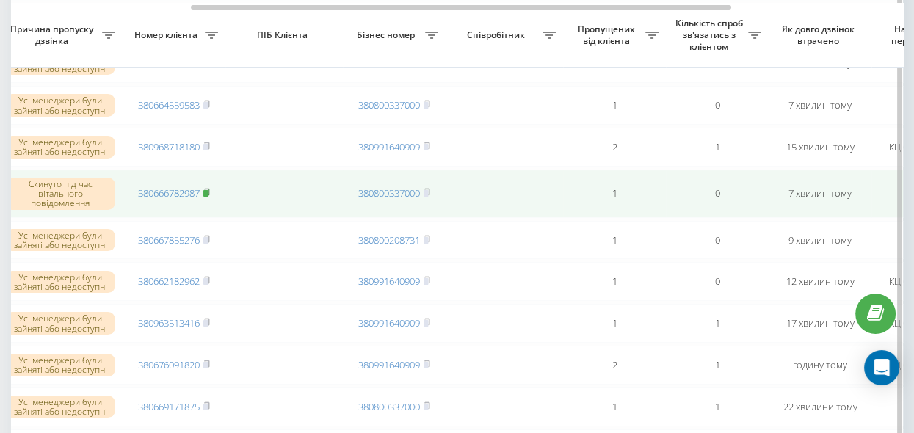
click at [206, 197] on rect at bounding box center [205, 193] width 4 height 7
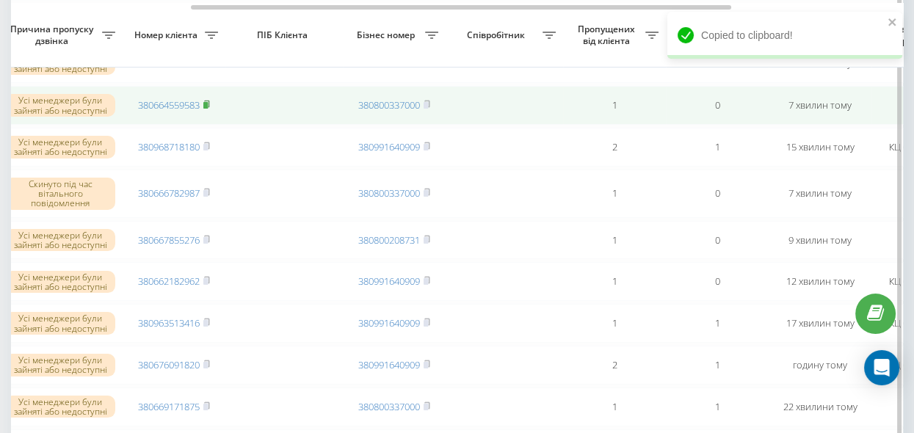
click at [206, 109] on rect at bounding box center [205, 105] width 4 height 7
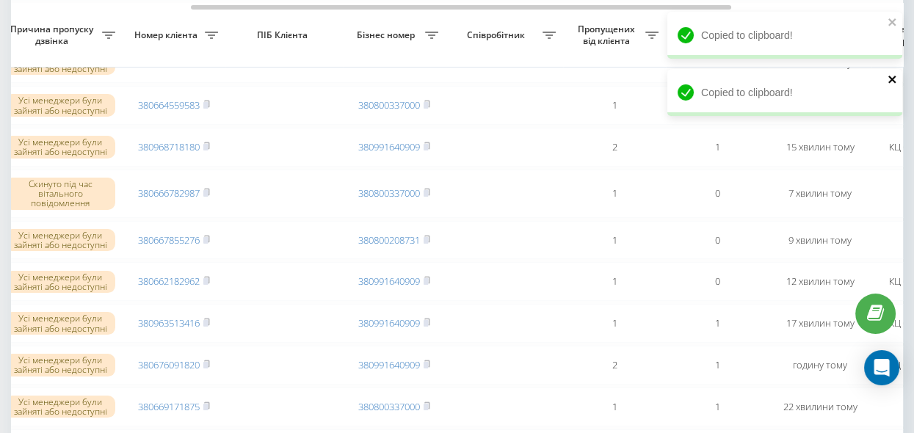
click at [890, 79] on icon "close" at bounding box center [892, 79] width 10 height 12
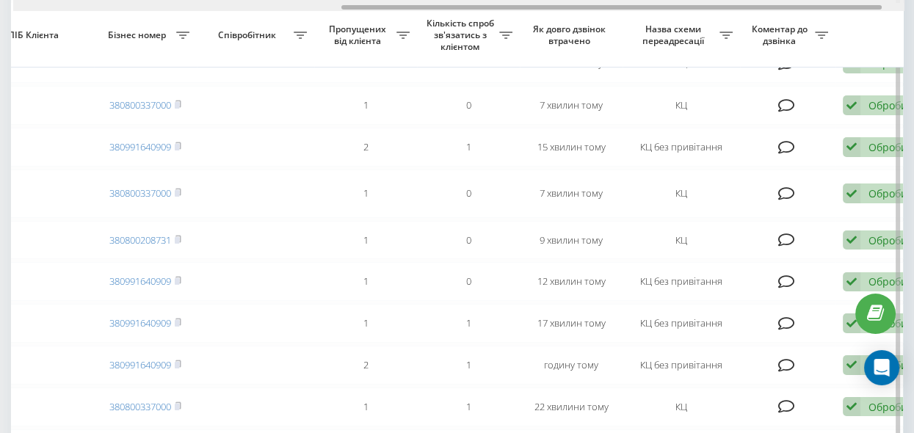
scroll to position [0, 542]
drag, startPoint x: 487, startPoint y: 7, endPoint x: 638, endPoint y: 29, distance: 153.6
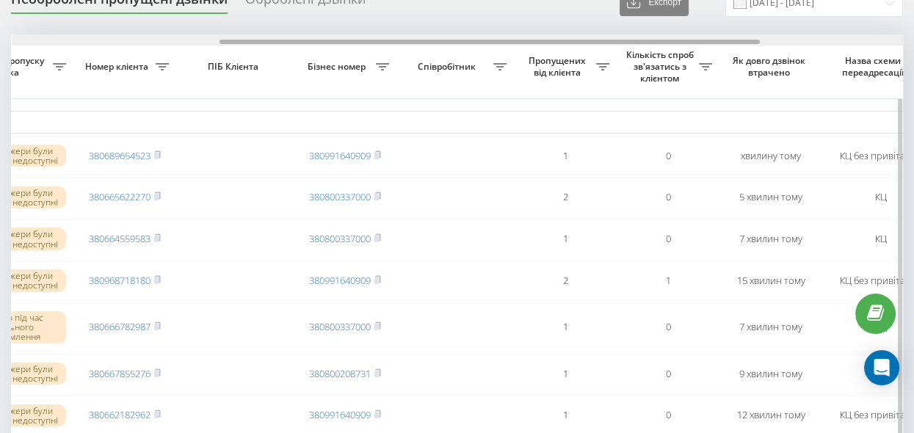
scroll to position [0, 337]
drag, startPoint x: 321, startPoint y: 42, endPoint x: 196, endPoint y: 43, distance: 124.8
click at [196, 43] on div at bounding box center [456, 39] width 891 height 11
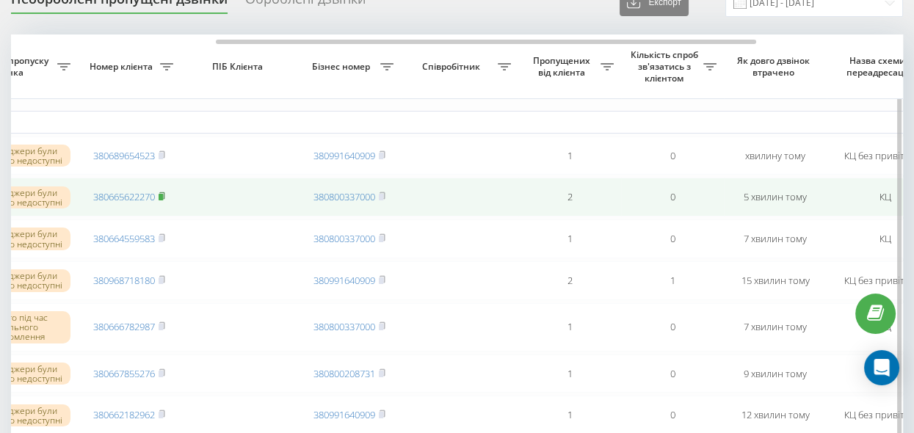
click at [163, 195] on rect at bounding box center [161, 197] width 4 height 7
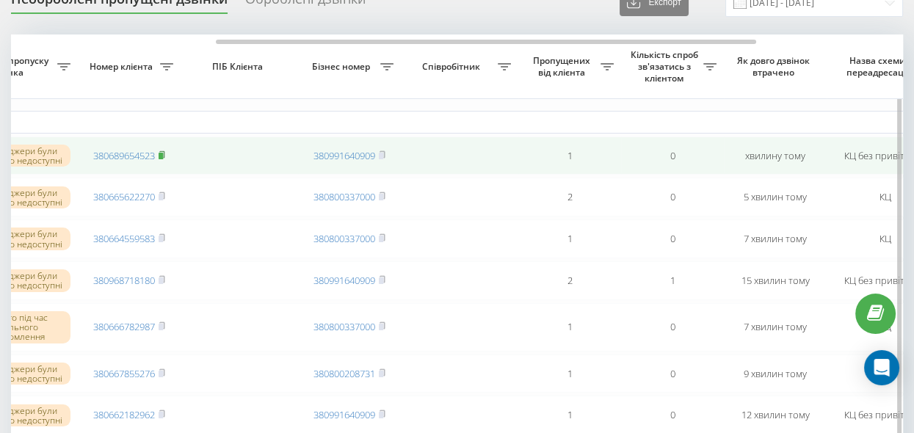
click at [164, 153] on icon at bounding box center [162, 154] width 7 height 9
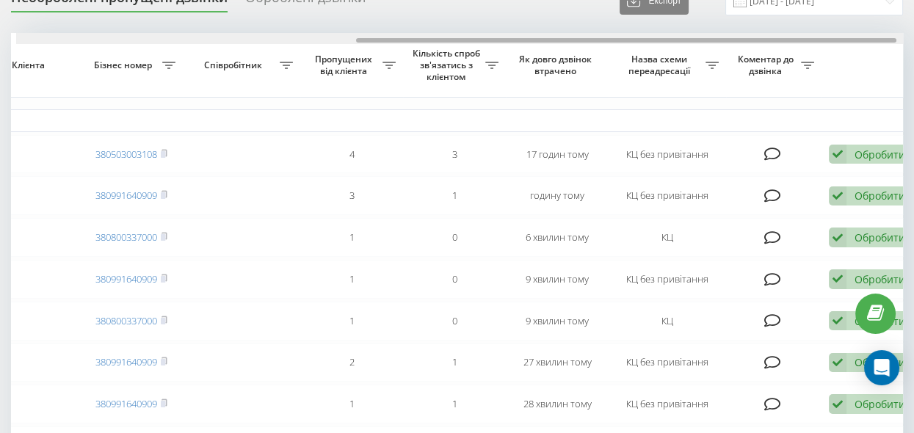
scroll to position [0, 559]
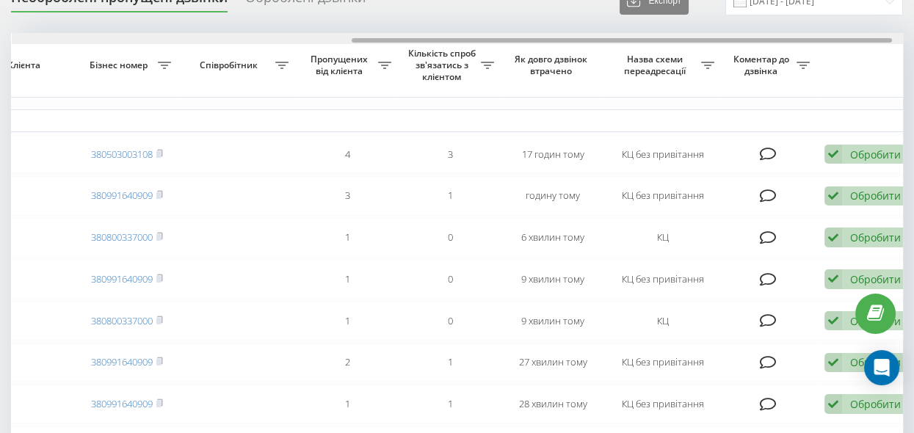
drag, startPoint x: 258, startPoint y: 40, endPoint x: 598, endPoint y: 80, distance: 342.8
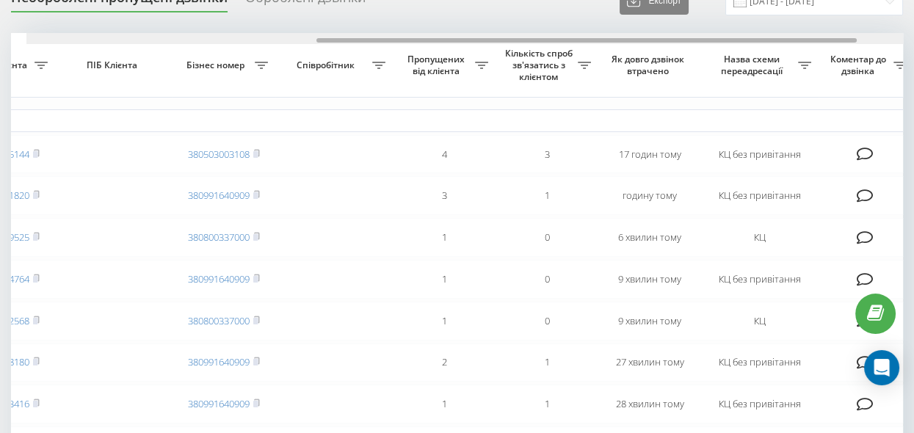
scroll to position [0, 457]
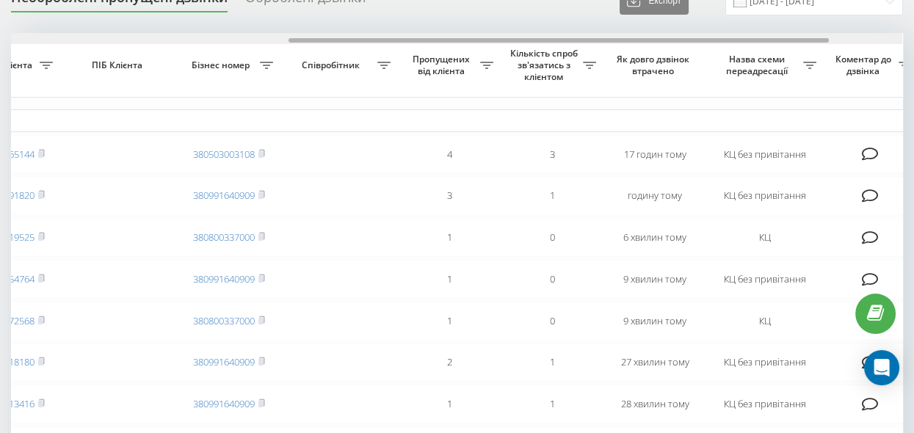
drag, startPoint x: 465, startPoint y: 40, endPoint x: 403, endPoint y: 44, distance: 62.5
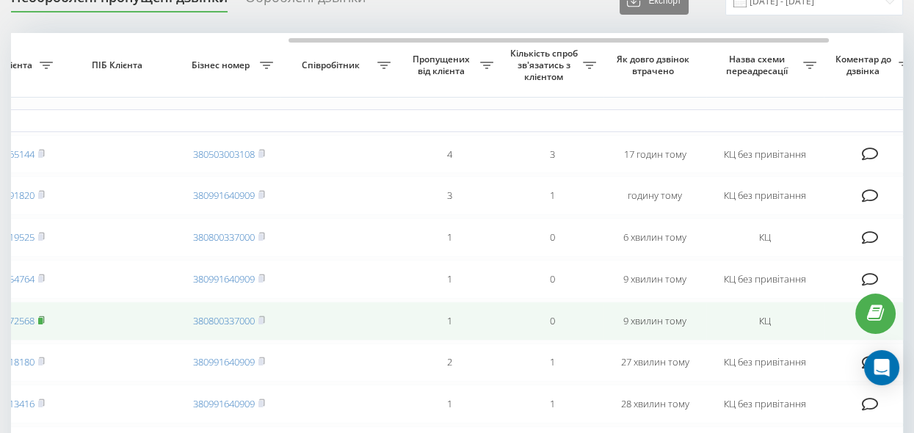
click at [43, 324] on rect at bounding box center [40, 321] width 4 height 7
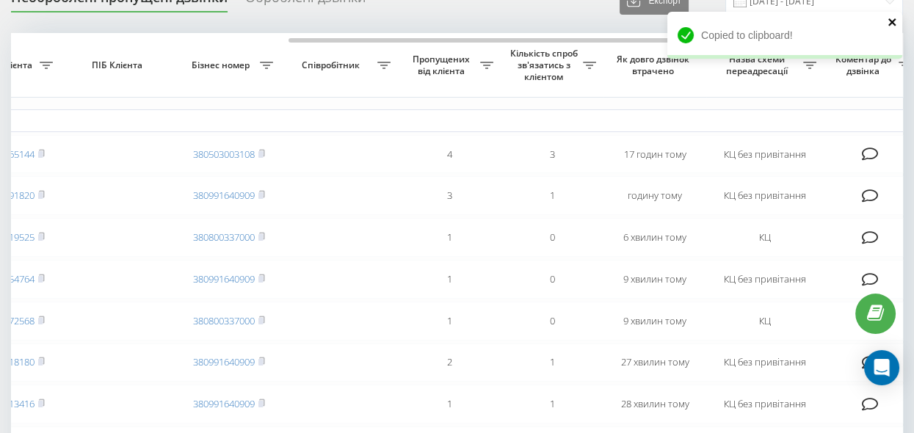
click at [889, 22] on icon "close" at bounding box center [892, 22] width 10 height 12
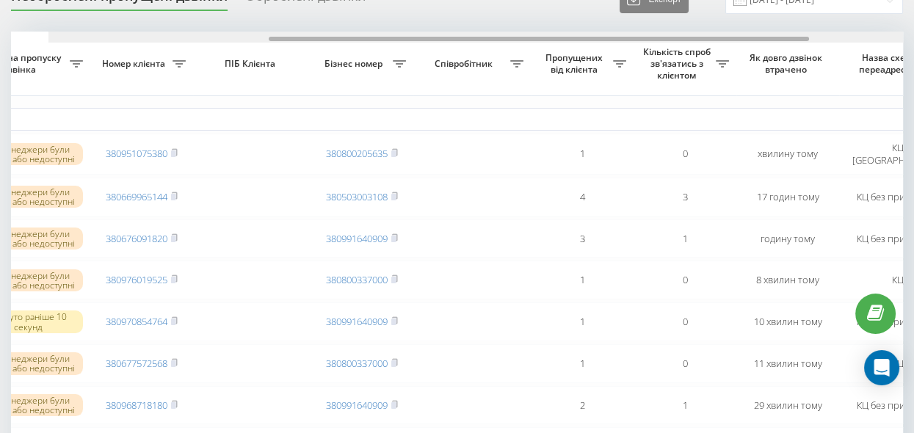
scroll to position [0, 305]
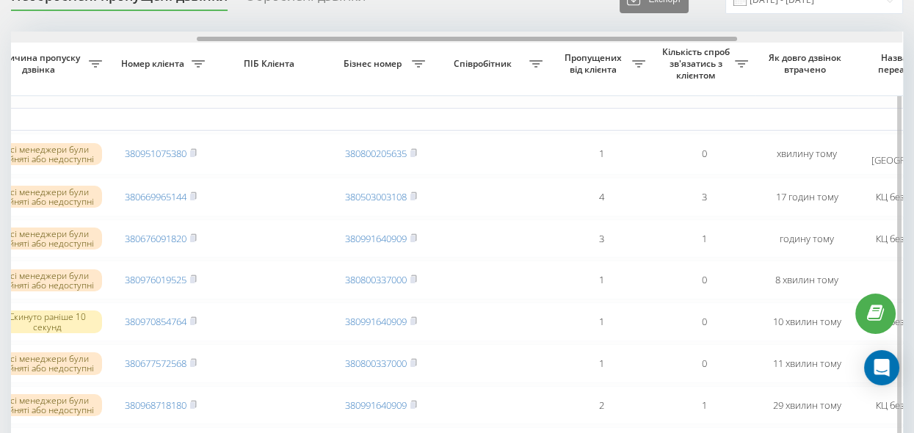
drag, startPoint x: 305, startPoint y: 37, endPoint x: 491, endPoint y: 57, distance: 186.7
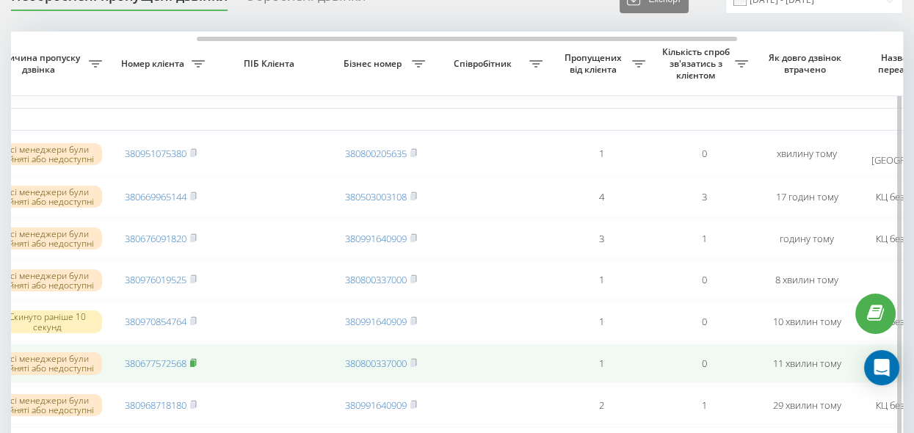
click at [194, 367] on rect at bounding box center [192, 363] width 4 height 7
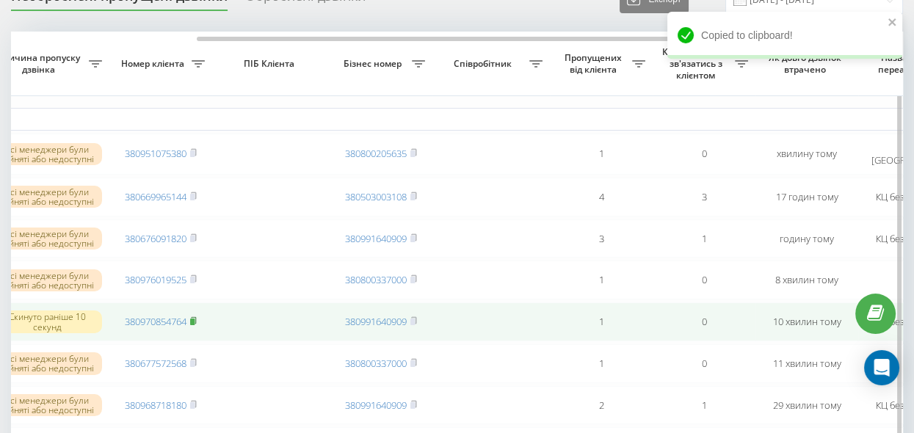
click at [194, 324] on rect at bounding box center [192, 321] width 4 height 7
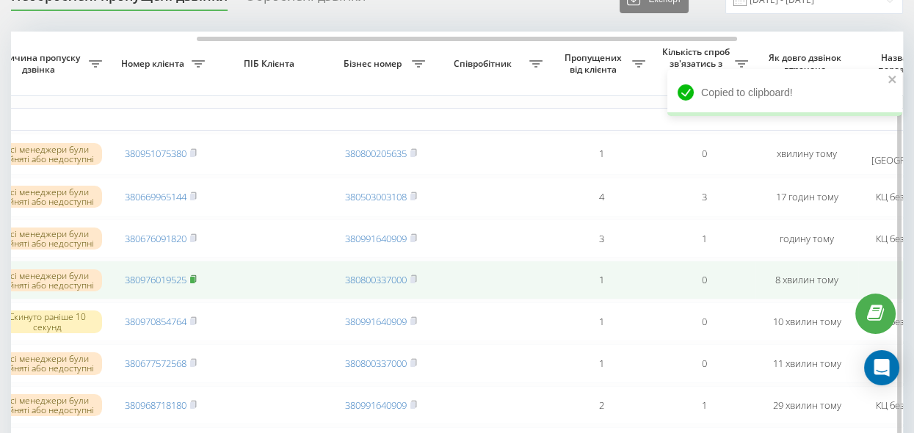
click at [197, 280] on icon at bounding box center [193, 278] width 7 height 9
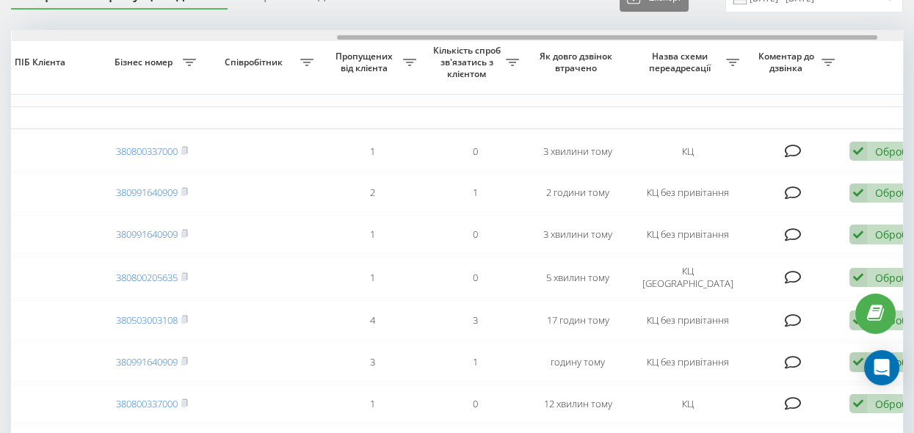
drag, startPoint x: 316, startPoint y: 36, endPoint x: 642, endPoint y: 79, distance: 328.7
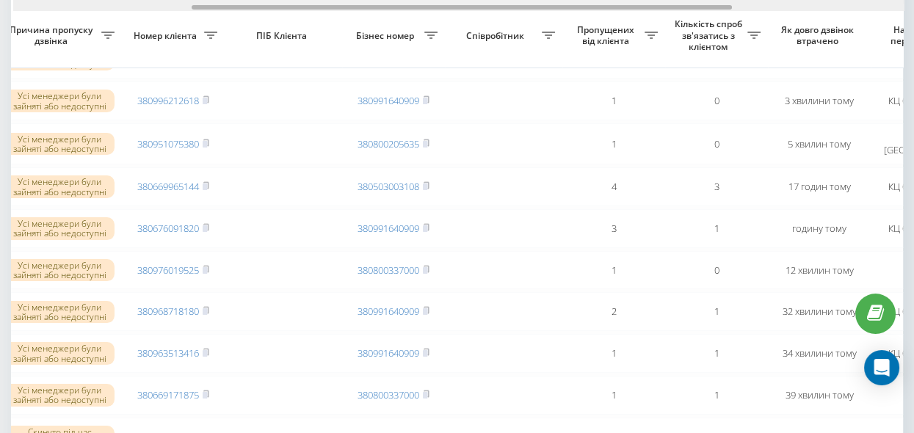
scroll to position [0, 280]
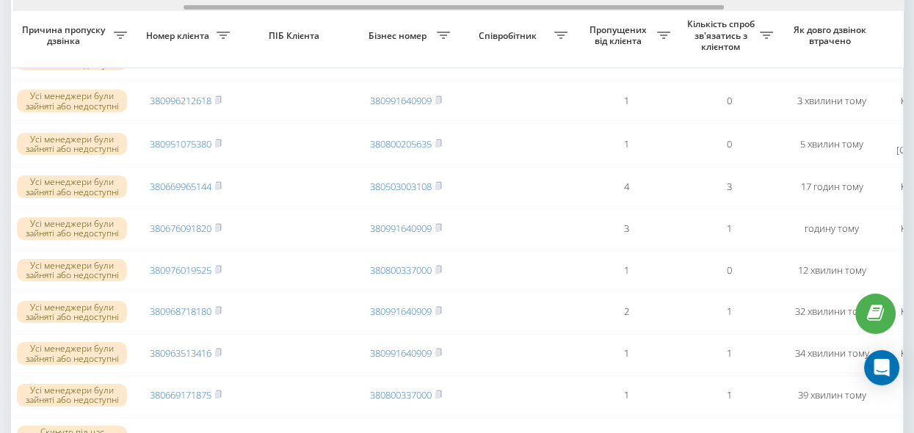
drag, startPoint x: 397, startPoint y: 8, endPoint x: 242, endPoint y: 16, distance: 155.0
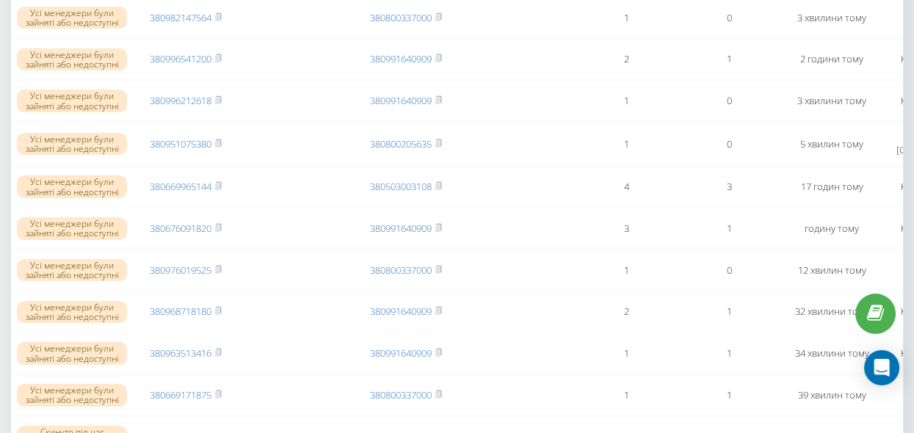
scroll to position [0, 0]
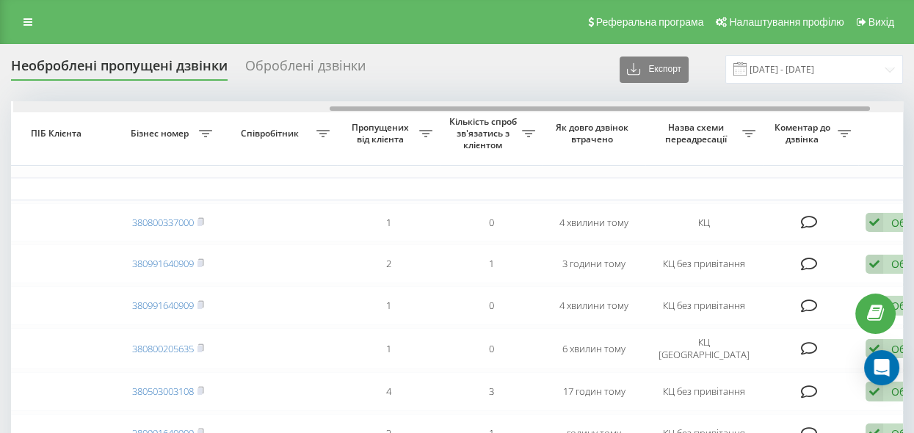
scroll to position [0, 478]
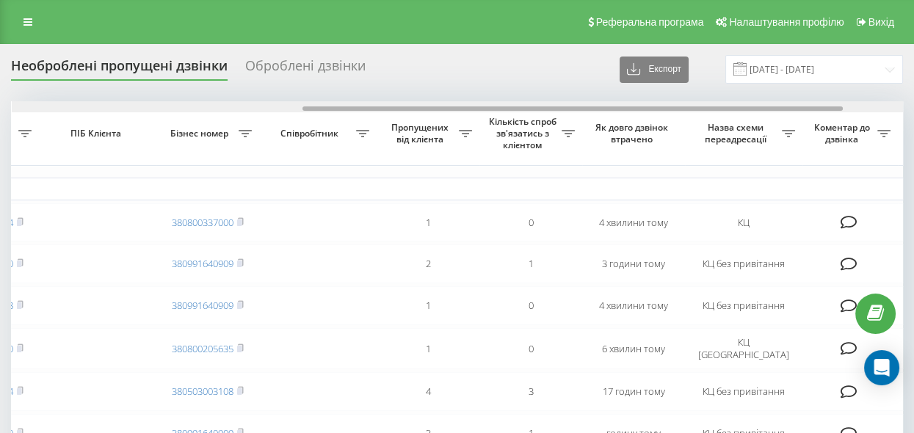
drag, startPoint x: 283, startPoint y: 108, endPoint x: 574, endPoint y: 167, distance: 297.3
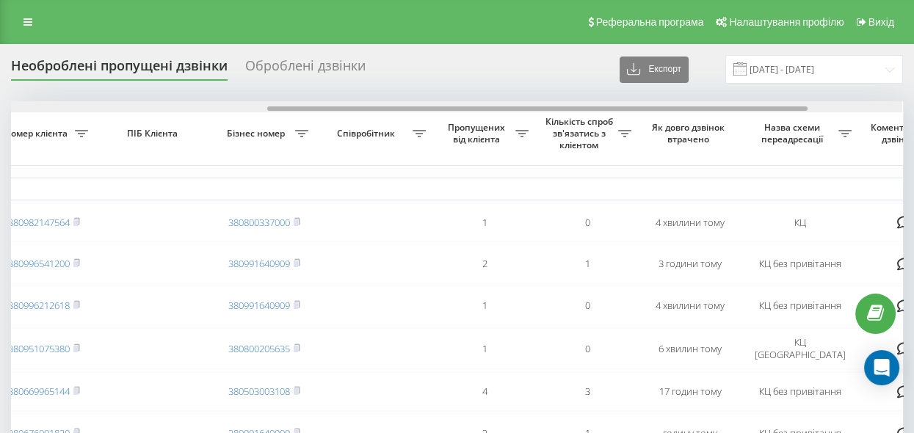
drag, startPoint x: 498, startPoint y: 110, endPoint x: 463, endPoint y: 115, distance: 34.9
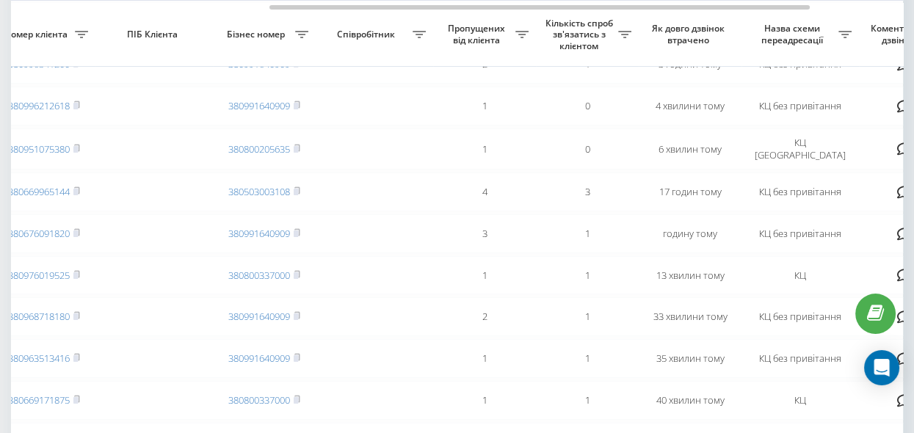
scroll to position [134, 0]
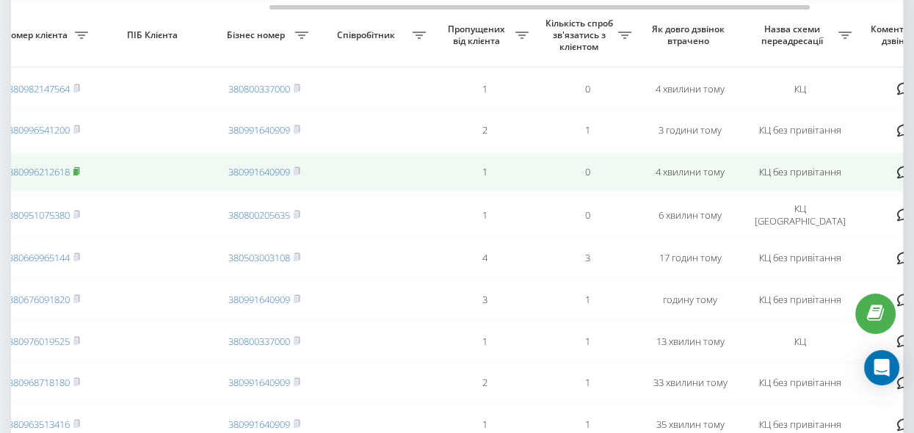
click at [78, 172] on rect at bounding box center [75, 172] width 4 height 7
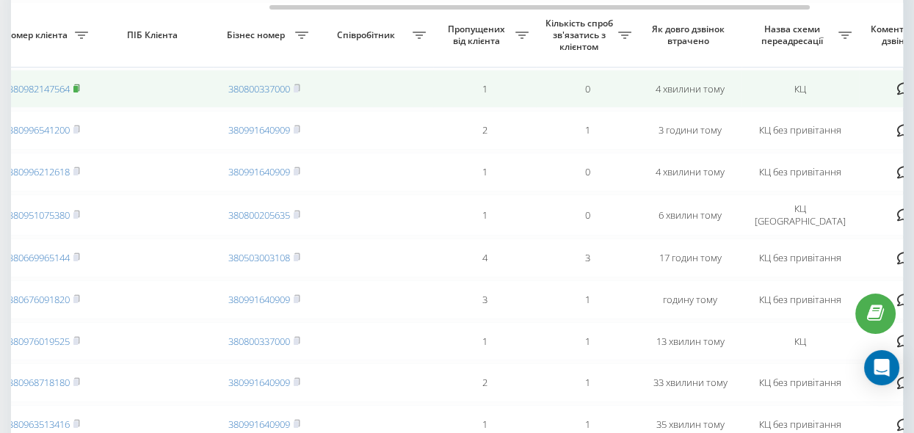
click at [76, 86] on rect at bounding box center [75, 89] width 4 height 7
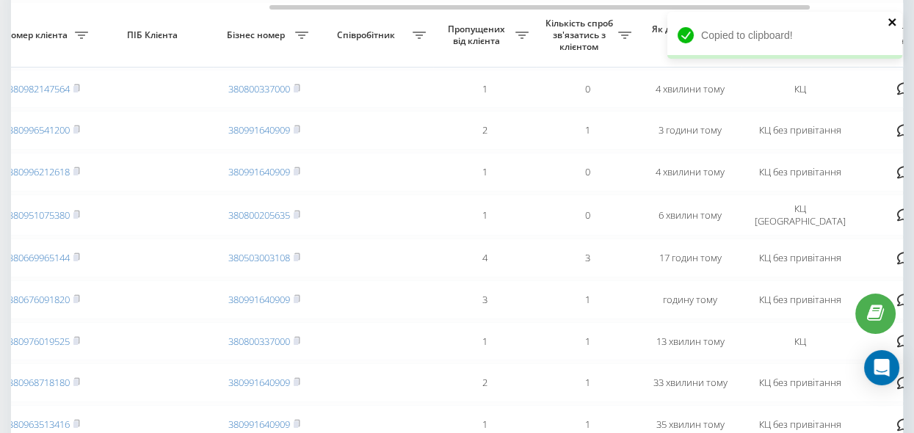
click at [887, 22] on icon "close" at bounding box center [892, 22] width 10 height 12
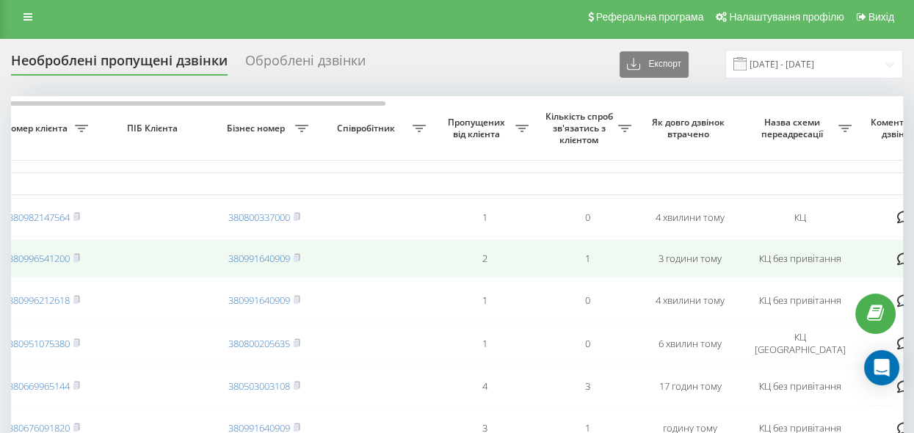
scroll to position [0, 0]
